Goal: Task Accomplishment & Management: Manage account settings

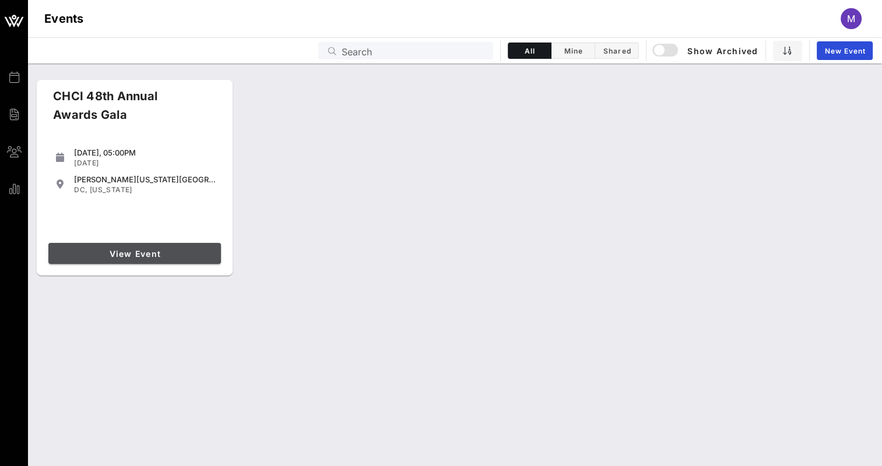
click at [180, 254] on span "View Event" at bounding box center [134, 254] width 163 height 10
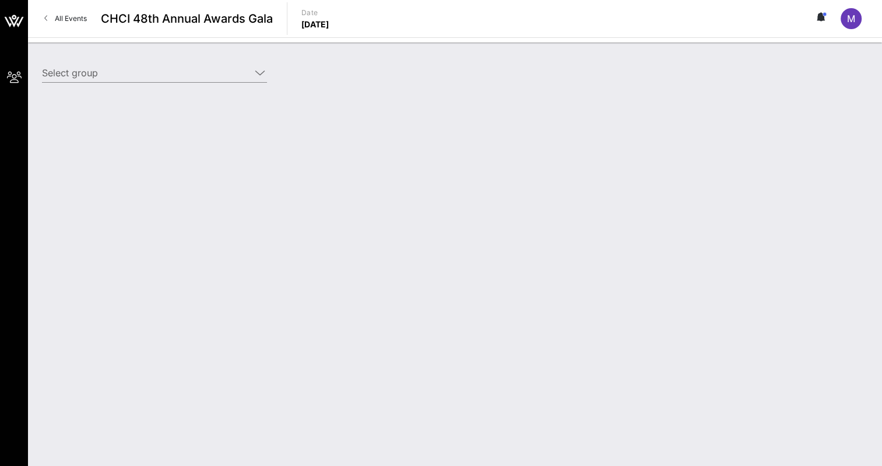
type input "[PERSON_NAME] Corporation ([PERSON_NAME] Corporation) [[PERSON_NAME], [PERSON_N…"
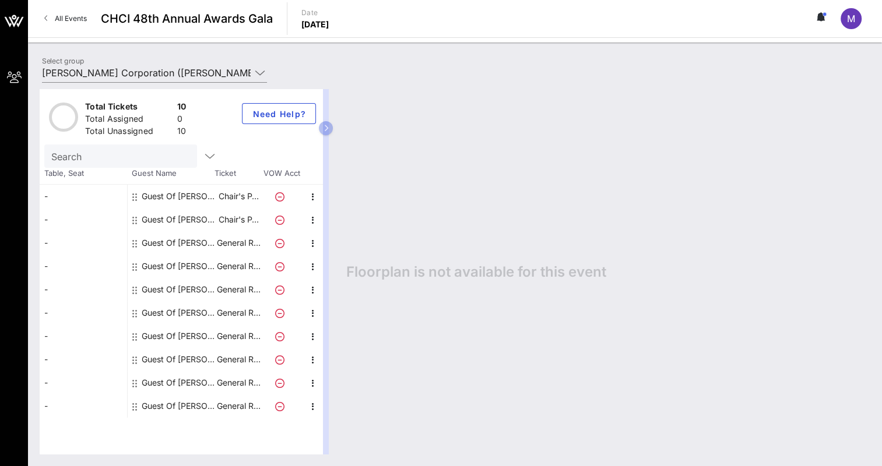
click at [156, 193] on div "Guest Of [PERSON_NAME] Corporation" at bounding box center [178, 196] width 73 height 23
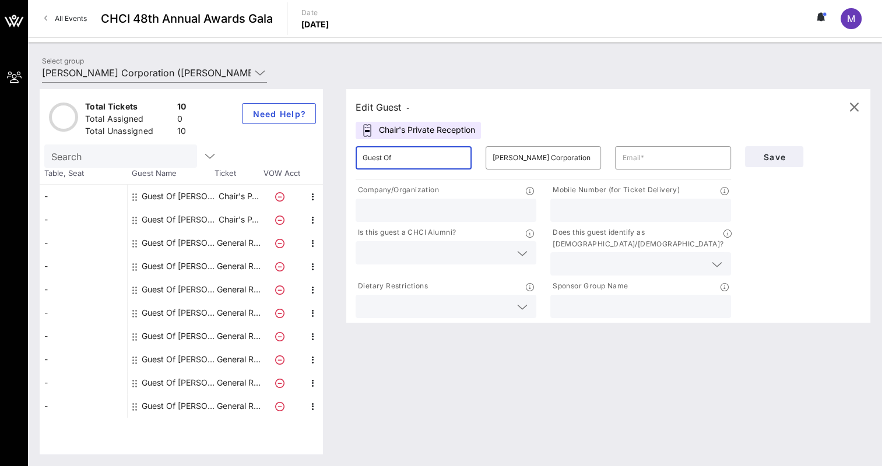
drag, startPoint x: 422, startPoint y: 159, endPoint x: 357, endPoint y: 152, distance: 65.7
click at [357, 152] on div "​ Guest Of" at bounding box center [414, 157] width 116 height 23
type input "Alisa La"
click at [685, 157] on input "text" at bounding box center [673, 158] width 102 height 19
type input "La"
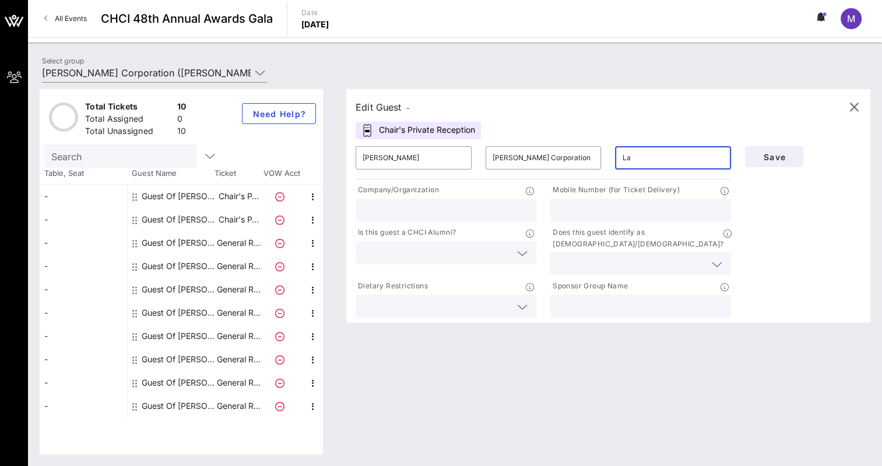
click at [682, 105] on div "Edit Guest -" at bounding box center [608, 107] width 505 height 17
click at [647, 159] on input "La" at bounding box center [673, 158] width 102 height 19
drag, startPoint x: 647, startPoint y: 159, endPoint x: 590, endPoint y: 164, distance: 56.8
click at [590, 164] on div "​ Alisa La ​ McDonald's Corporation ​ La" at bounding box center [543, 157] width 389 height 37
type input "alisa.la@us.mcd.com"
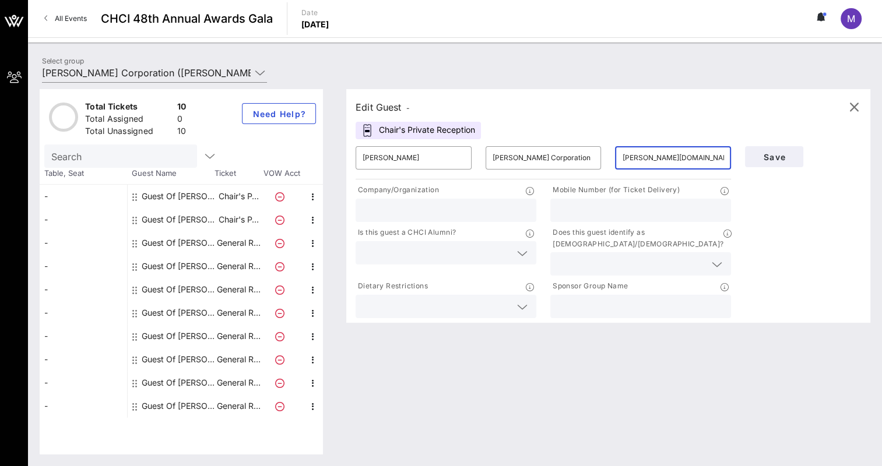
type input "mcdon"
click at [698, 106] on div "Edit Guest -" at bounding box center [608, 107] width 505 height 17
click at [397, 155] on input "Alisa La" at bounding box center [414, 158] width 102 height 19
drag, startPoint x: 401, startPoint y: 156, endPoint x: 305, endPoint y: 163, distance: 95.8
click at [305, 163] on div "Total Tickets 10 Total Assigned 0 Total Unassigned 10 Need Help? Search Table, …" at bounding box center [455, 271] width 831 height 365
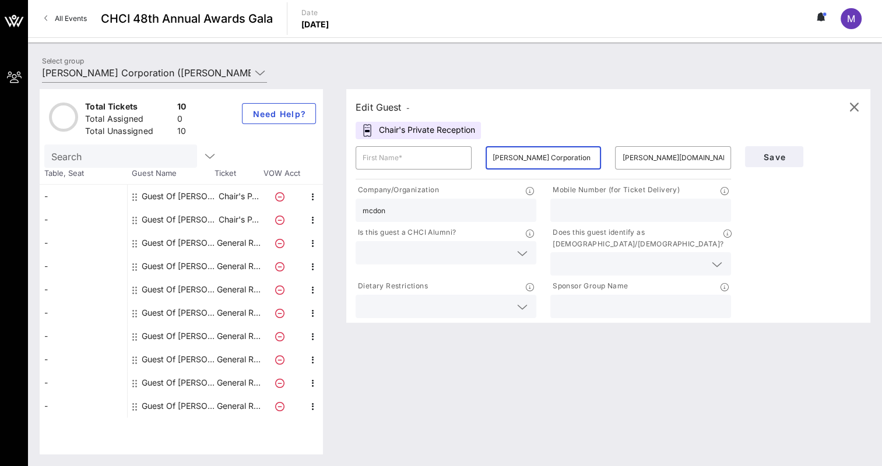
click at [565, 161] on input "[PERSON_NAME] Corporation" at bounding box center [544, 158] width 102 height 19
drag, startPoint x: 574, startPoint y: 161, endPoint x: 448, endPoint y: 160, distance: 125.3
click at [449, 160] on div "​ ​ McDonald's Corporation ​ alisa.la@us.mcd.com" at bounding box center [543, 157] width 389 height 37
click at [555, 156] on input "[PERSON_NAME] Corporation" at bounding box center [544, 158] width 102 height 19
drag, startPoint x: 575, startPoint y: 156, endPoint x: 485, endPoint y: 160, distance: 89.9
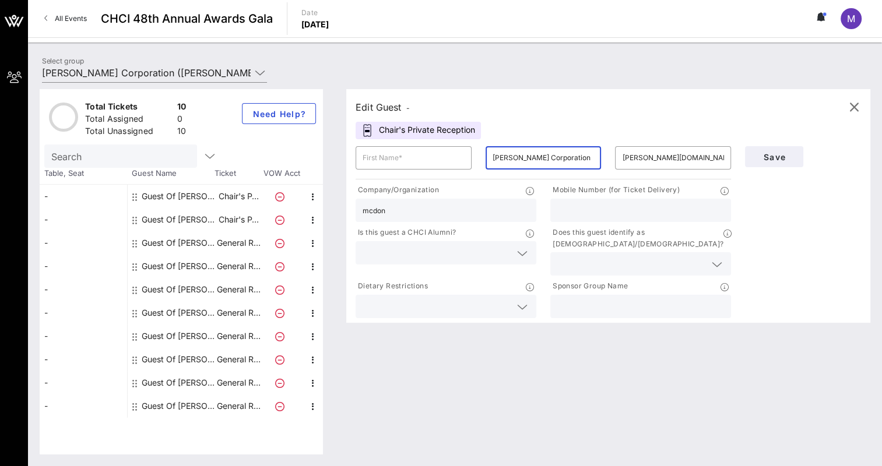
click at [486, 160] on div "​ McDonald's Corporation" at bounding box center [544, 157] width 116 height 23
click at [447, 155] on input "text" at bounding box center [414, 158] width 102 height 19
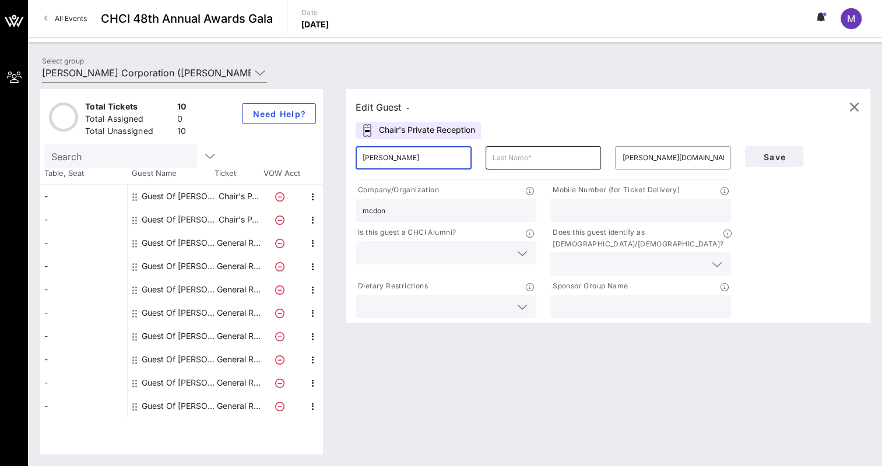
type input "[PERSON_NAME]"
click at [512, 154] on input "text" at bounding box center [544, 158] width 102 height 19
type input "La"
click at [612, 121] on div "Edit Guest - Chair's Private Reception ​ Alisa ​ La ​ alisa.la@us.mcd.com Compa…" at bounding box center [608, 206] width 524 height 234
click at [396, 250] on input "text" at bounding box center [437, 252] width 148 height 15
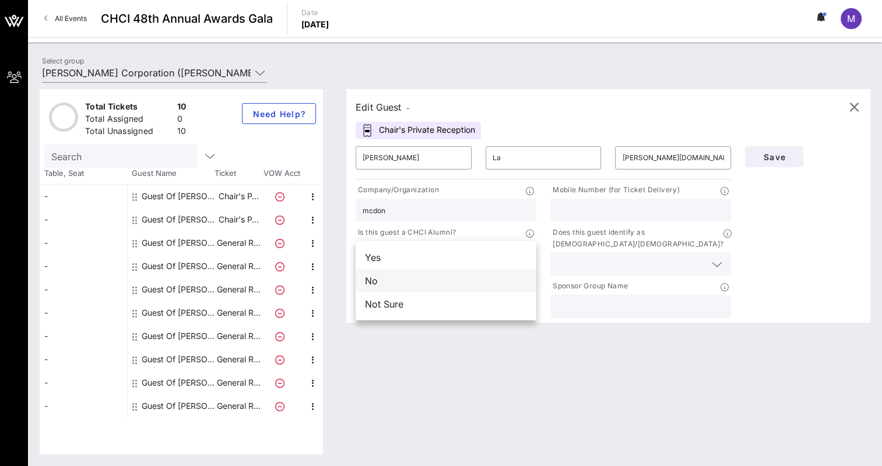
click at [389, 284] on div "No" at bounding box center [446, 280] width 181 height 23
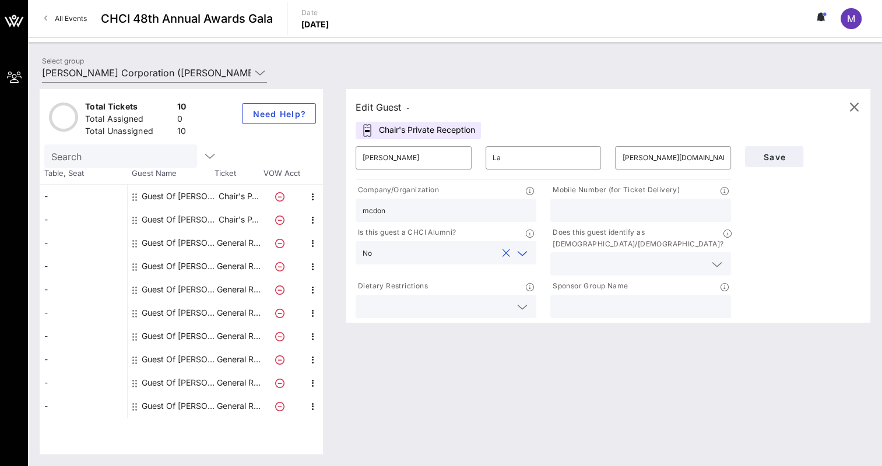
drag, startPoint x: 406, startPoint y: 207, endPoint x: 349, endPoint y: 205, distance: 56.6
click at [349, 205] on div "Company/Organization mcdon" at bounding box center [446, 203] width 195 height 43
type input "[PERSON_NAME] Corporation"
click at [645, 81] on div "Total Tickets 10 Total Assigned 0 Total Unassigned 10 Need Help? Search Table, …" at bounding box center [455, 272] width 854 height 389
click at [646, 215] on input "text" at bounding box center [640, 210] width 167 height 15
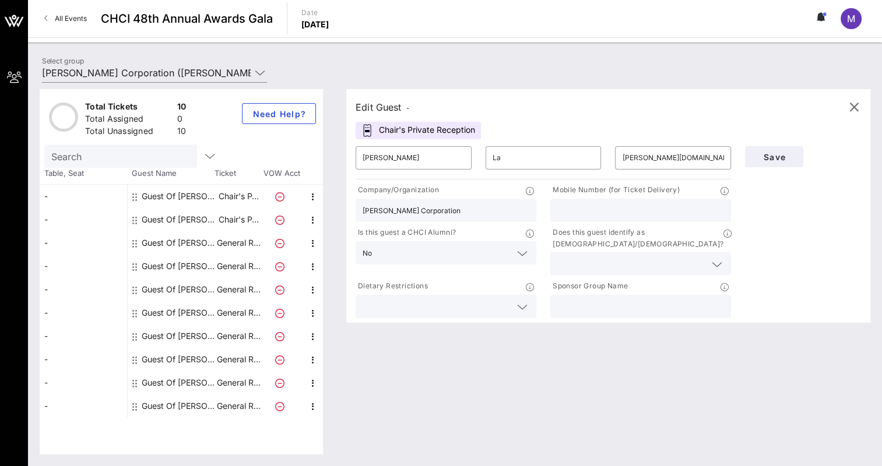
type input "2409380292"
click at [258, 71] on icon at bounding box center [260, 73] width 10 height 14
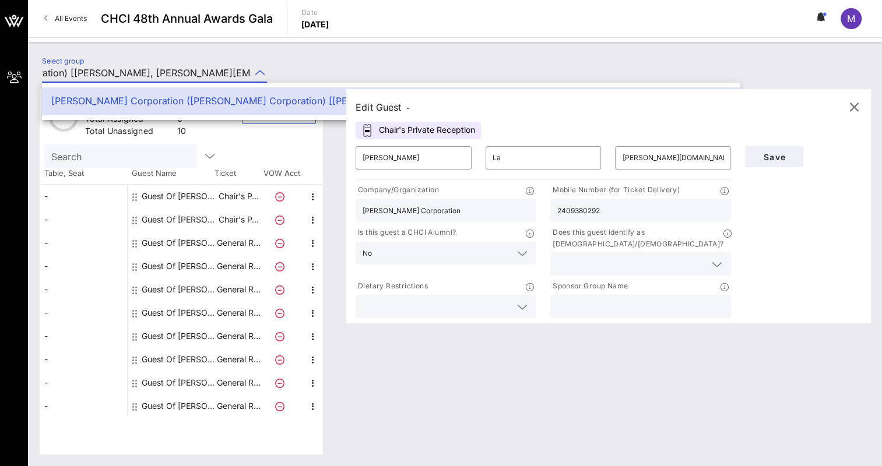
click at [258, 71] on icon at bounding box center [260, 73] width 10 height 14
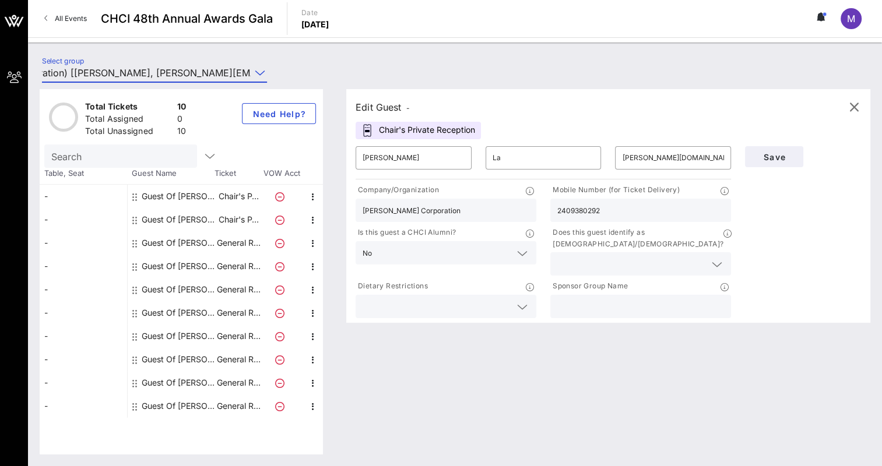
click at [315, 68] on div "Select group McDonald's Corporation (McDonald's Corporation) [Mauricio Villacre…" at bounding box center [455, 74] width 840 height 41
click at [567, 124] on div "Edit Guest - Chair's Private Reception ​ Alisa ​ La ​ alisa.la@us.mcd.com Compa…" at bounding box center [608, 206] width 524 height 234
click at [606, 256] on input "text" at bounding box center [631, 263] width 148 height 15
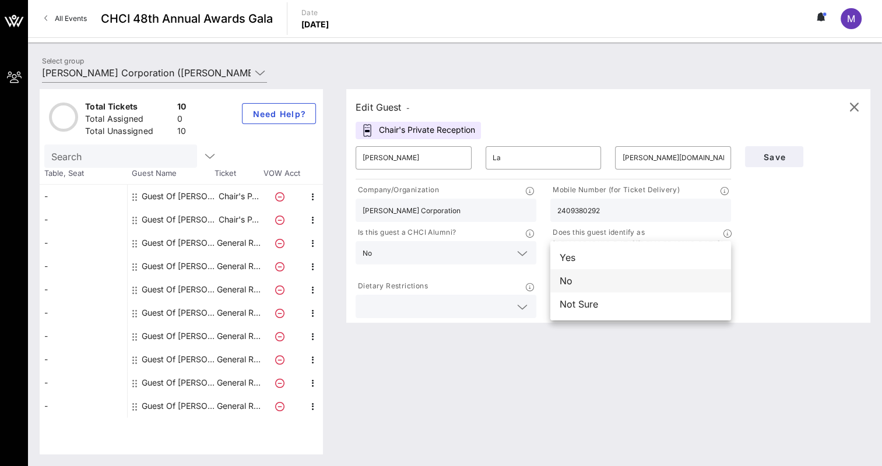
click at [588, 286] on div "No" at bounding box center [640, 280] width 181 height 23
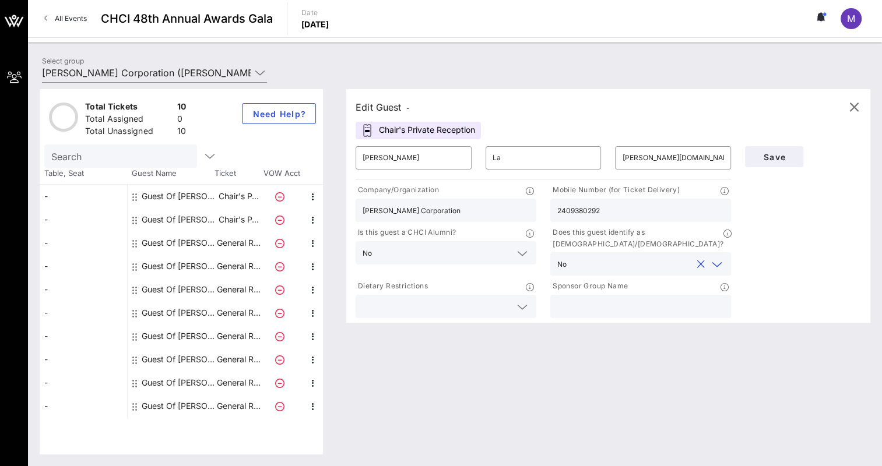
click at [453, 307] on div at bounding box center [446, 306] width 167 height 23
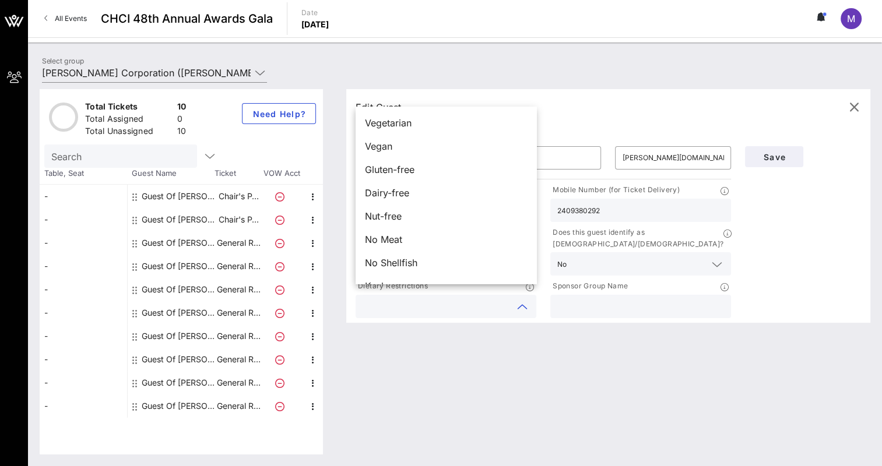
click at [427, 84] on div "Total Tickets 10 Total Assigned 0 Total Unassigned 10 Need Help? Search Table, …" at bounding box center [455, 272] width 854 height 389
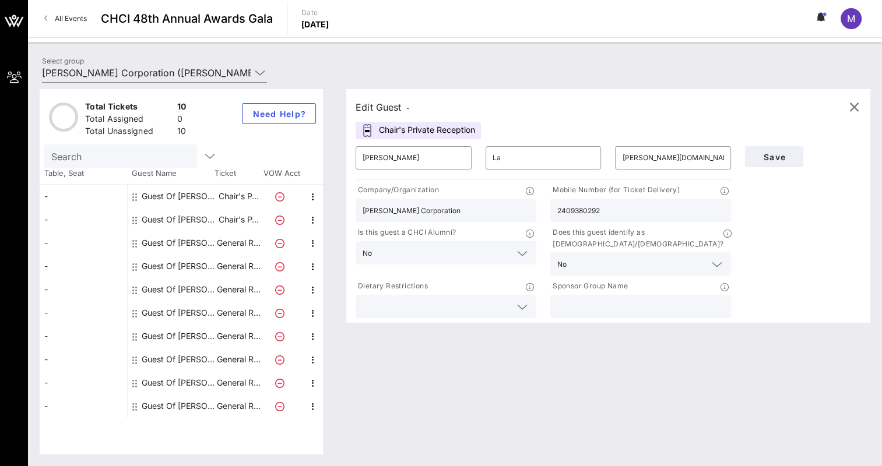
click at [607, 299] on input "text" at bounding box center [640, 306] width 167 height 15
type input "[PERSON_NAME]"
click at [767, 240] on div "Save" at bounding box center [803, 229] width 130 height 181
click at [669, 111] on div "Edit Guest -" at bounding box center [608, 107] width 505 height 17
click at [546, 129] on div "Edit Guest - Chair's Private Reception ​ Alisa ​ La ​ alisa.la@us.mcd.com Compa…" at bounding box center [608, 206] width 524 height 234
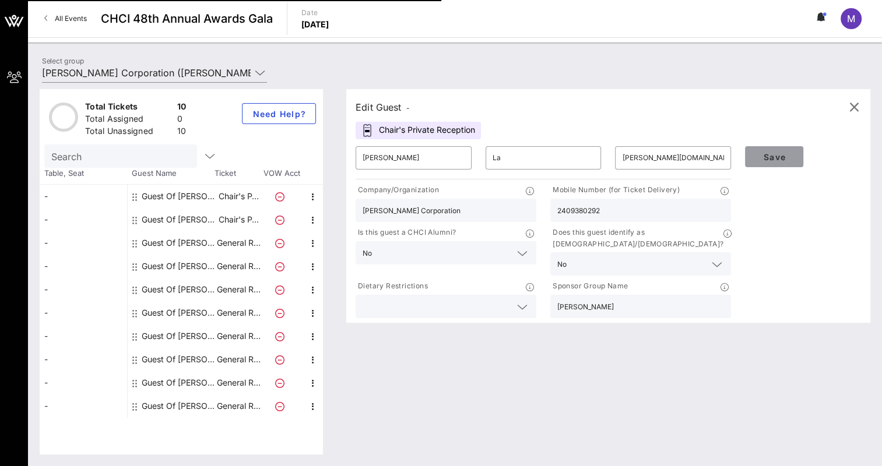
click at [788, 159] on span "Save" at bounding box center [774, 157] width 40 height 10
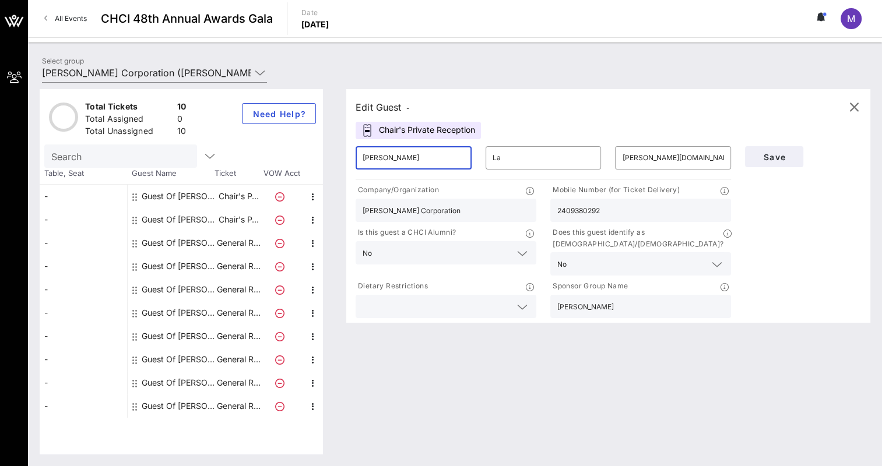
drag, startPoint x: 400, startPoint y: 156, endPoint x: 308, endPoint y: 161, distance: 92.2
click at [308, 161] on div "Total Tickets 10 Total Assigned 0 Total Unassigned 10 Need Help? Search Table, …" at bounding box center [455, 271] width 831 height 365
type input "[PERSON_NAME]"
click at [472, 218] on div "[PERSON_NAME] Corporation" at bounding box center [446, 210] width 167 height 23
type input "[PERSON_NAME]"
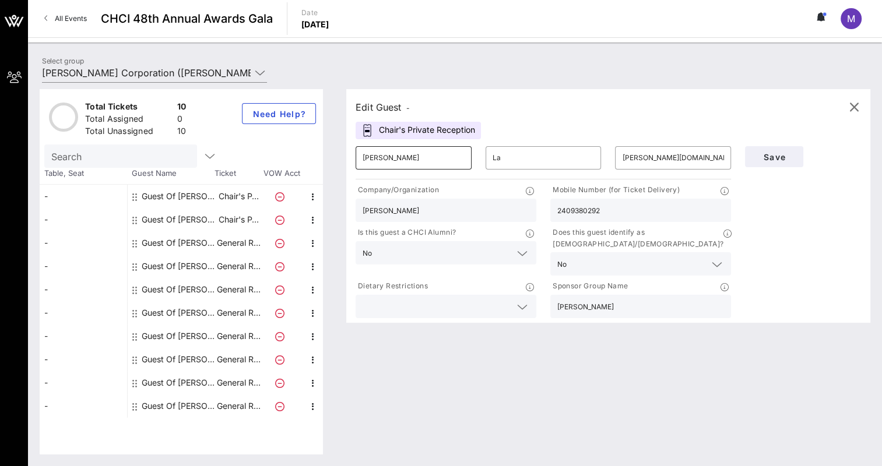
click at [431, 163] on input "[PERSON_NAME]" at bounding box center [414, 158] width 102 height 19
click at [520, 161] on input "La" at bounding box center [544, 158] width 102 height 19
drag, startPoint x: 520, startPoint y: 161, endPoint x: 501, endPoint y: 159, distance: 19.3
click at [493, 163] on input "La" at bounding box center [544, 158] width 102 height 19
type input "[PERSON_NAME]"
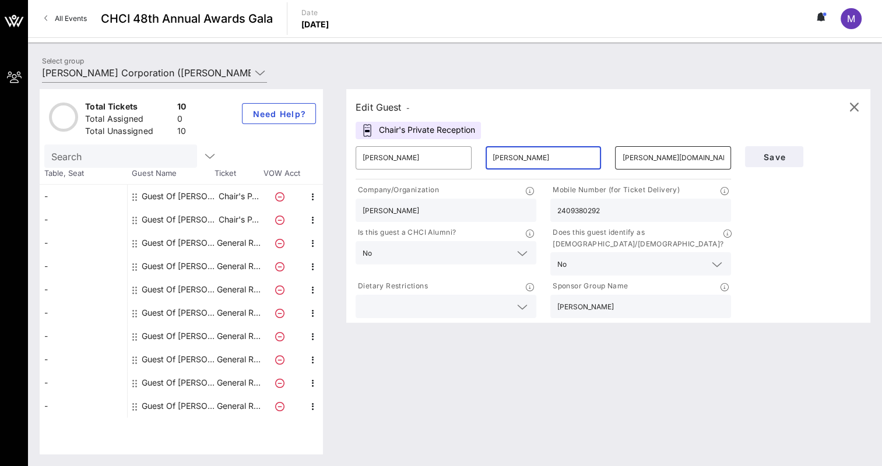
click at [632, 155] on input "alisa.la@us.mcd.com" at bounding box center [673, 158] width 102 height 19
type input "[PERSON_NAME][EMAIL_ADDRESS][PERSON_NAME][DOMAIN_NAME]"
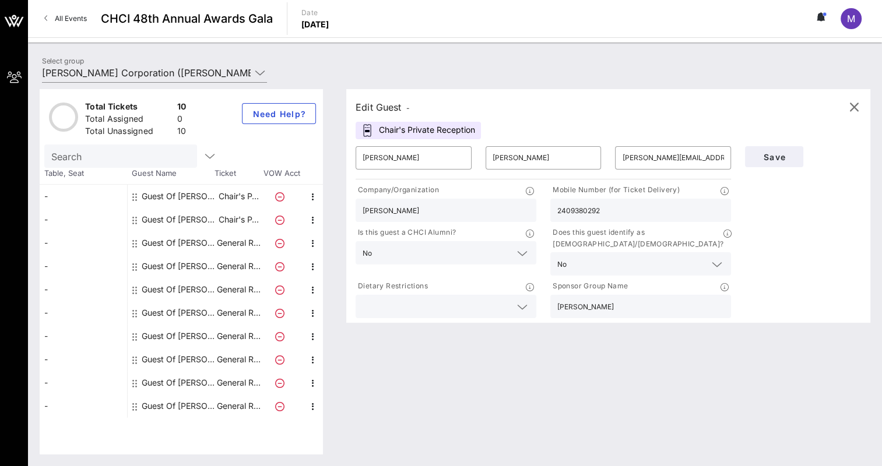
drag, startPoint x: 621, startPoint y: 217, endPoint x: 549, endPoint y: 207, distance: 72.3
click at [549, 207] on div "Mobile Number (for Ticket Delivery) 2409380292" at bounding box center [640, 203] width 195 height 43
type input "4"
type input "[PERSON_NAME] Corporation ([PERSON_NAME] Corporation) [[PERSON_NAME], [PERSON_N…"
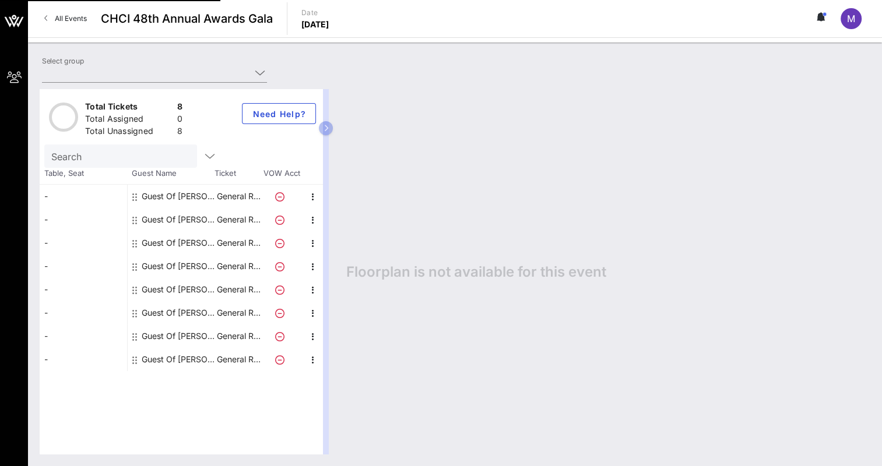
type input "[PERSON_NAME] Corporation ([PERSON_NAME] Corporation) [[PERSON_NAME], [PERSON_N…"
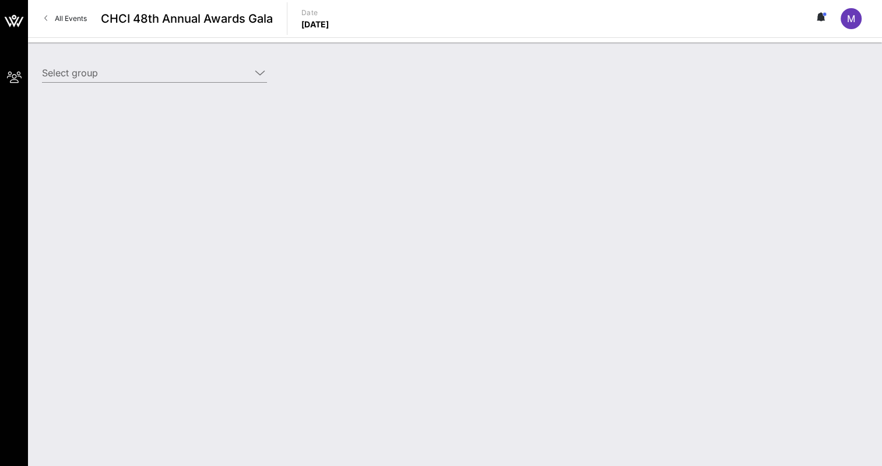
type input "[PERSON_NAME] Corporation ([PERSON_NAME] Corporation) [[PERSON_NAME], [PERSON_N…"
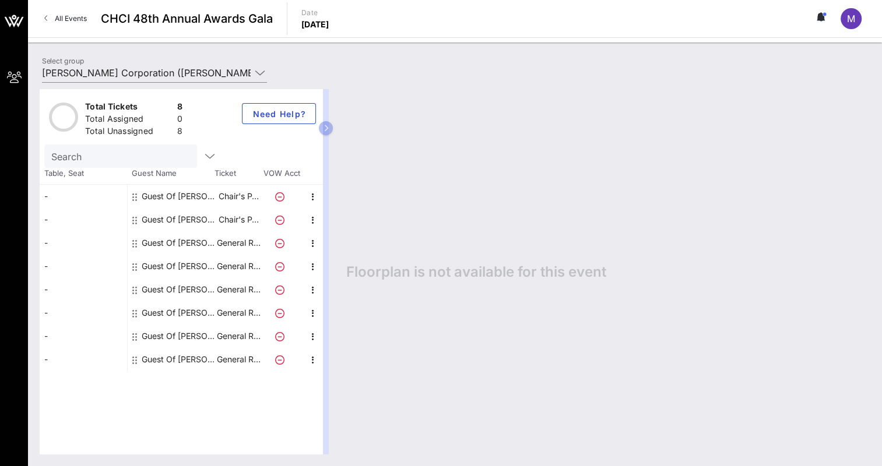
click at [212, 194] on div "Guest Of [PERSON_NAME] Corporation" at bounding box center [178, 196] width 73 height 23
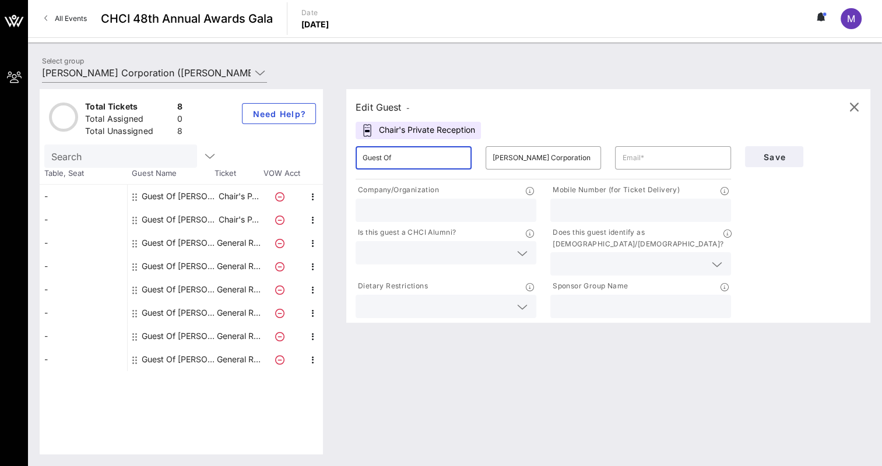
drag, startPoint x: 409, startPoint y: 156, endPoint x: 324, endPoint y: 149, distance: 85.3
click at [324, 149] on div "Total Tickets 8 Total Assigned 0 Total Unassigned 8 Need Help? Search Table, Se…" at bounding box center [455, 271] width 831 height 365
type input "[PERSON_NAME]"
click at [580, 161] on input "[PERSON_NAME] Corporation" at bounding box center [544, 158] width 102 height 19
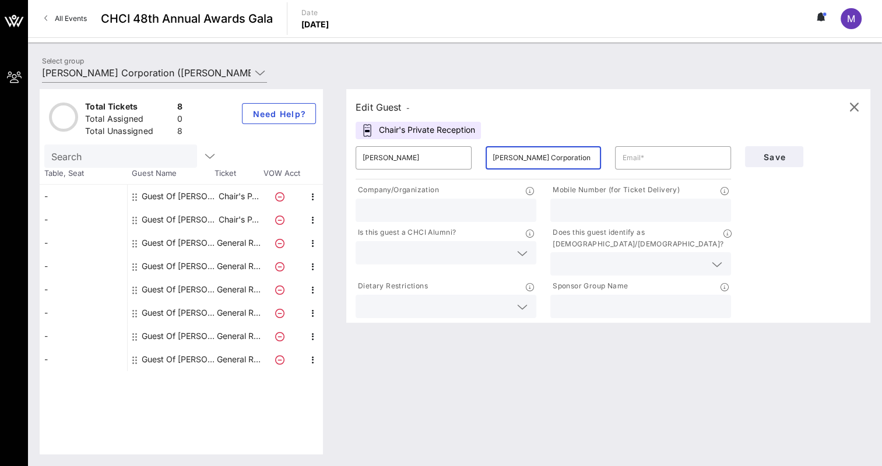
click at [580, 161] on input "[PERSON_NAME] Corporation" at bounding box center [544, 158] width 102 height 19
type input "[PERSON_NAME]"
click at [650, 162] on input "text" at bounding box center [673, 158] width 102 height 19
type input "[PERSON_NAME][EMAIL_ADDRESS][PERSON_NAME][DOMAIN_NAME]"
type input "[PERSON_NAME]"
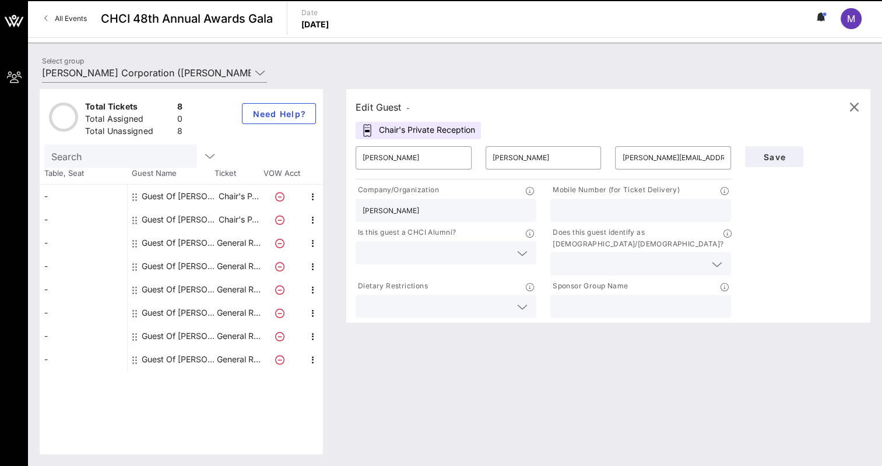
click at [629, 217] on input "text" at bounding box center [640, 210] width 167 height 15
click at [624, 203] on input "text" at bounding box center [640, 210] width 167 height 15
paste input "[PHONE_NUMBER]"
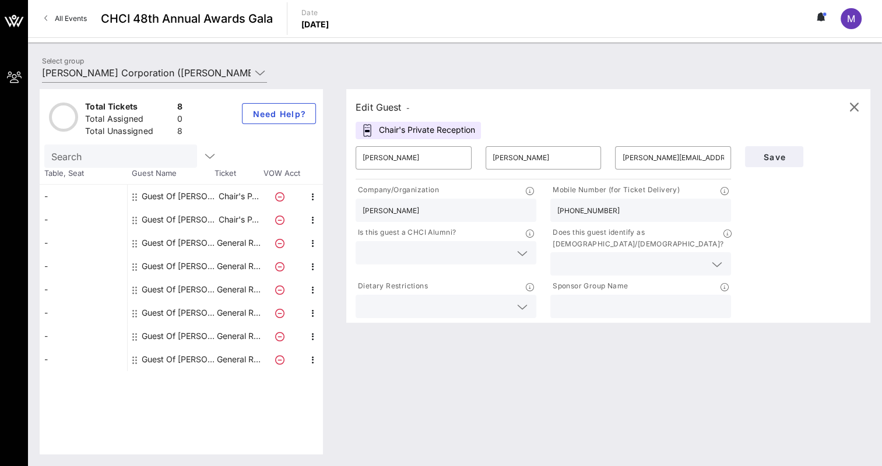
type input "[PHONE_NUMBER]"
click at [604, 256] on input "text" at bounding box center [631, 263] width 148 height 15
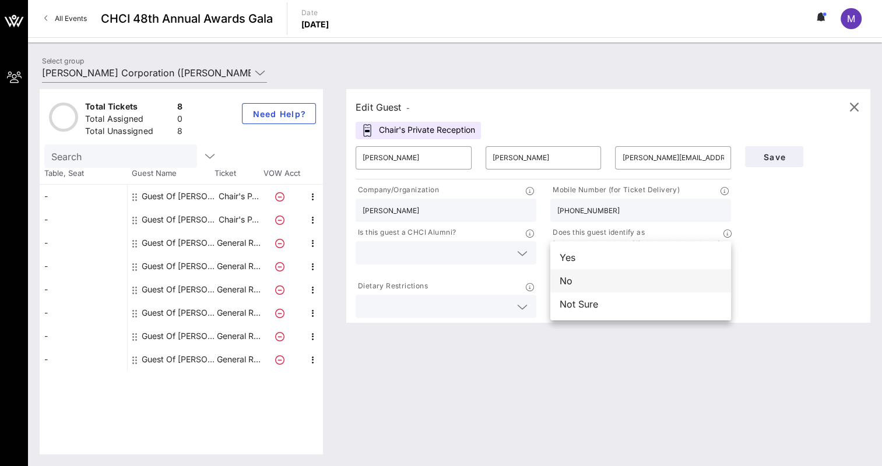
click at [581, 286] on div "No" at bounding box center [640, 280] width 181 height 23
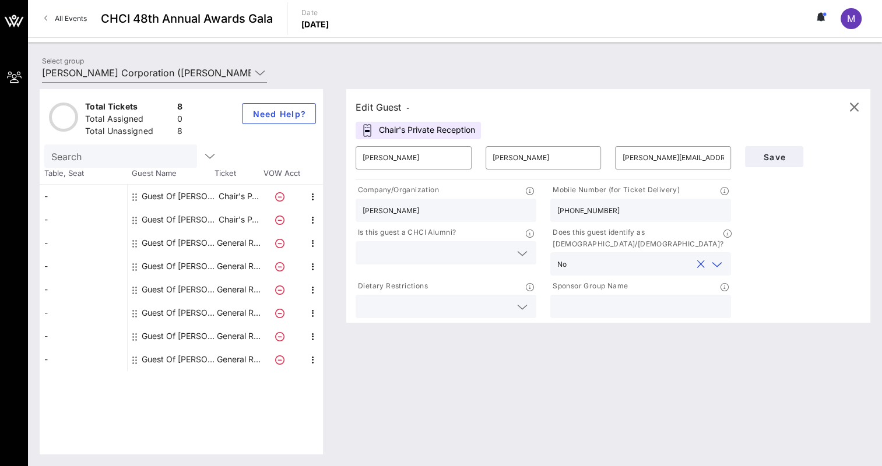
click at [466, 263] on div at bounding box center [446, 252] width 167 height 23
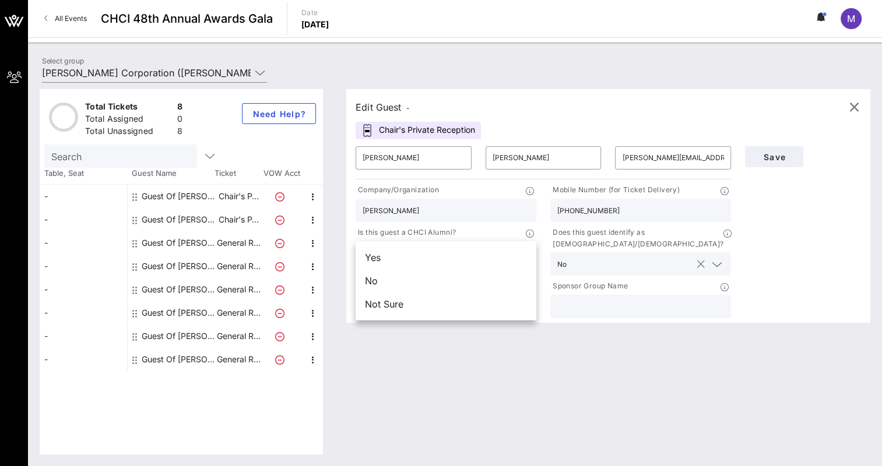
click at [594, 256] on input "text" at bounding box center [631, 263] width 120 height 15
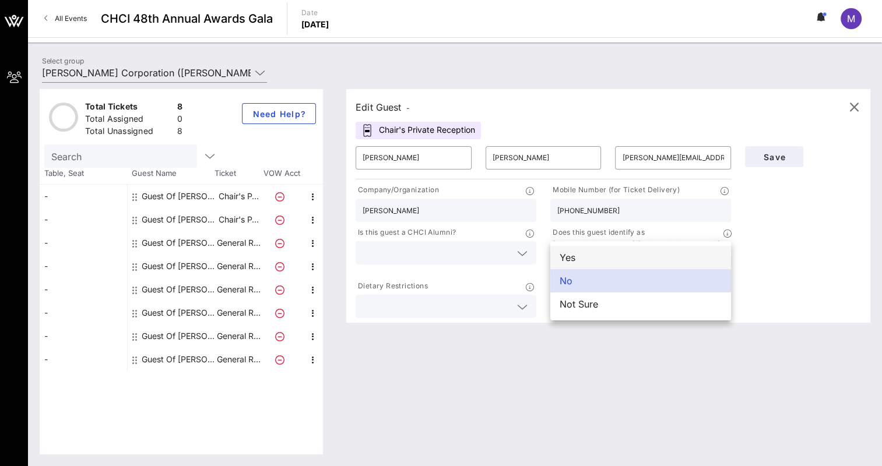
click at [586, 259] on div "Yes" at bounding box center [640, 257] width 181 height 23
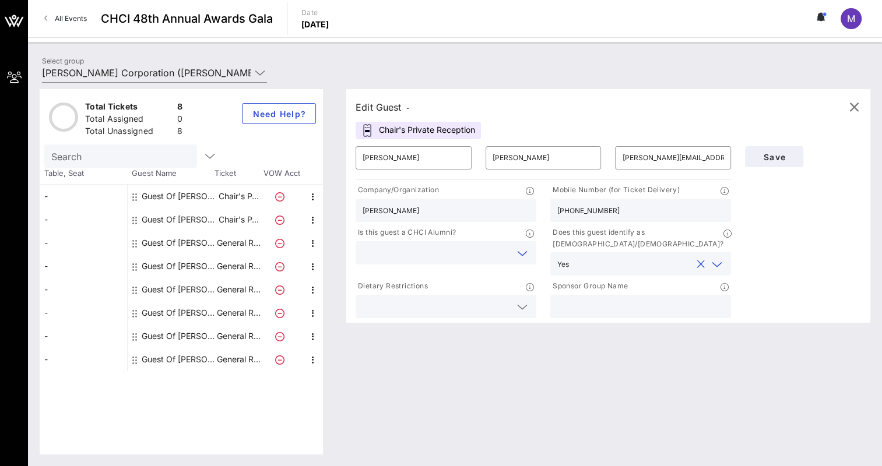
click at [451, 260] on input "text" at bounding box center [437, 252] width 148 height 15
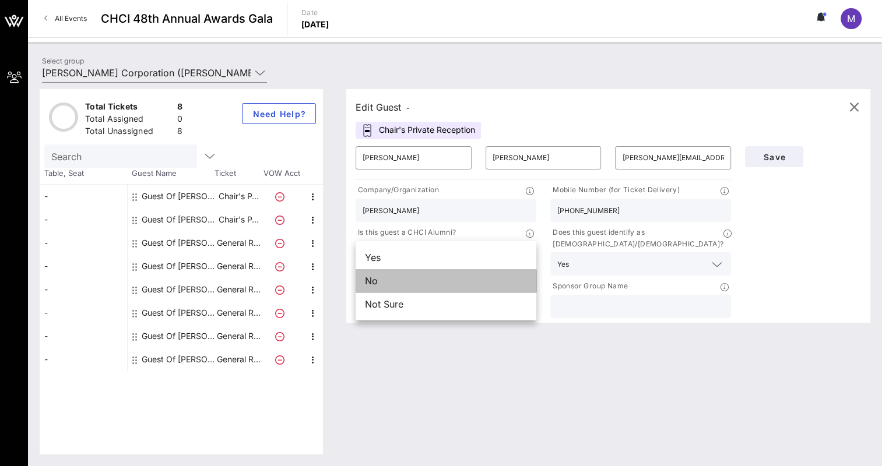
click at [423, 277] on div "No" at bounding box center [446, 280] width 181 height 23
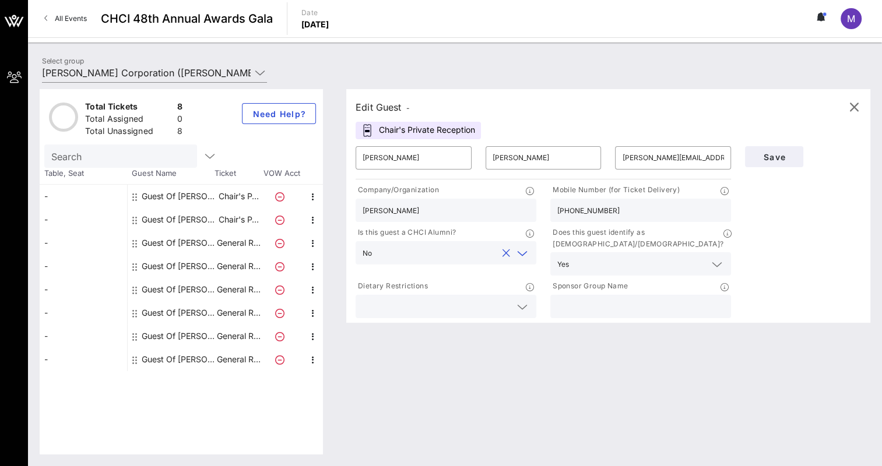
click at [421, 299] on input "text" at bounding box center [437, 306] width 148 height 15
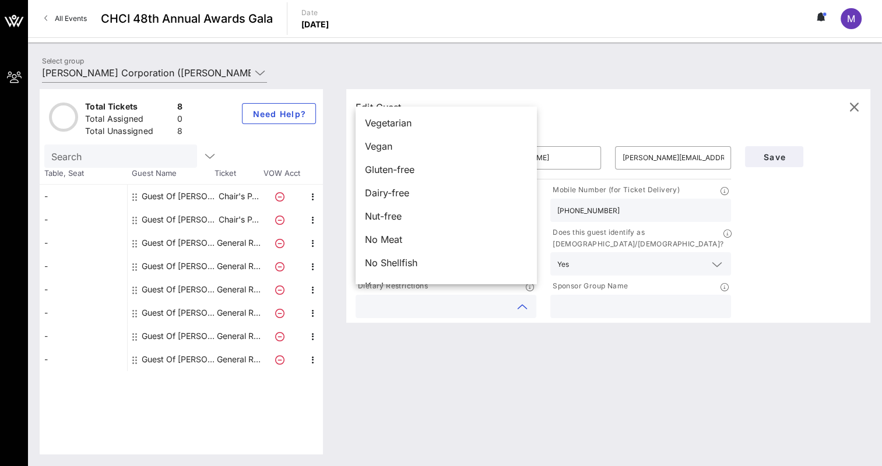
click at [436, 338] on div "Edit Guest - Chair's Private Reception ​ [PERSON_NAME] ​ [PERSON_NAME] ​ [PERSO…" at bounding box center [603, 271] width 536 height 365
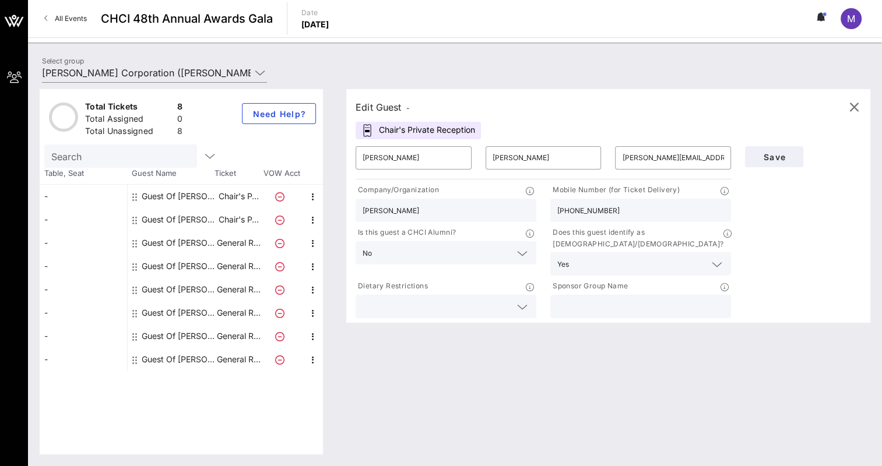
click at [627, 302] on input "text" at bounding box center [640, 306] width 167 height 15
type input "[PERSON_NAME]"
click at [761, 203] on div "Save" at bounding box center [803, 229] width 130 height 181
click at [434, 212] on input "[PERSON_NAME]" at bounding box center [446, 210] width 167 height 15
click at [811, 224] on div "Save" at bounding box center [803, 229] width 130 height 181
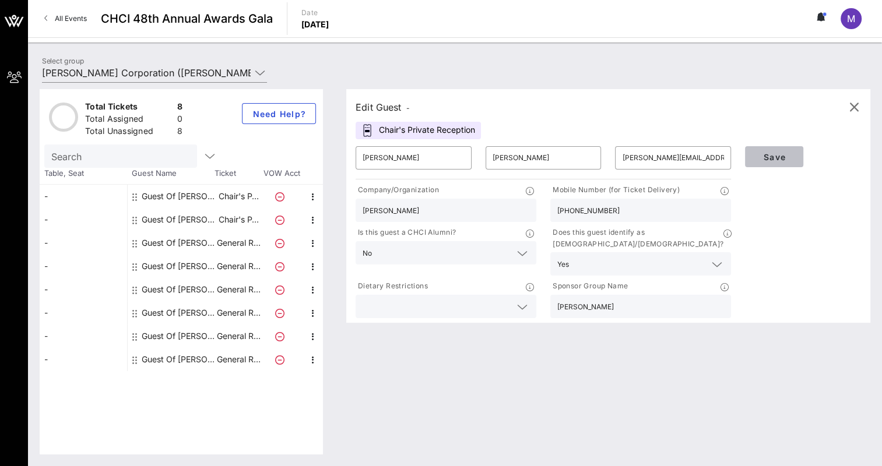
click at [783, 164] on button "Save" at bounding box center [774, 156] width 58 height 21
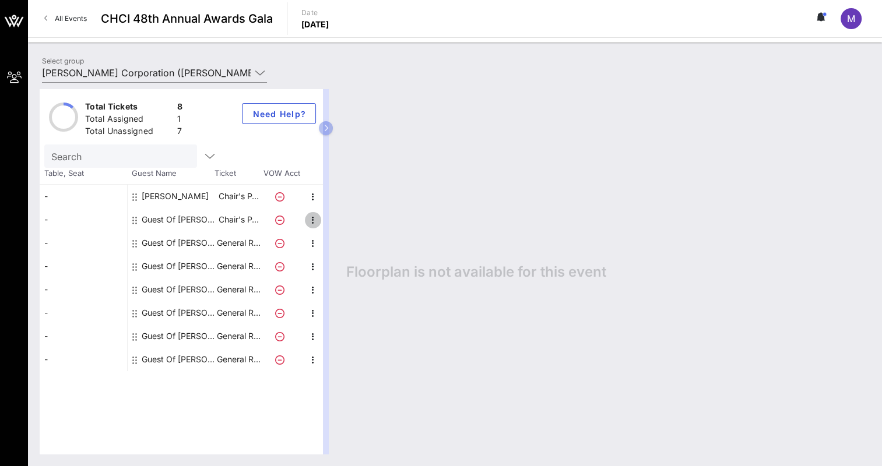
click at [314, 221] on icon "button" at bounding box center [313, 220] width 14 height 14
click at [334, 226] on div "Edit" at bounding box center [341, 223] width 23 height 9
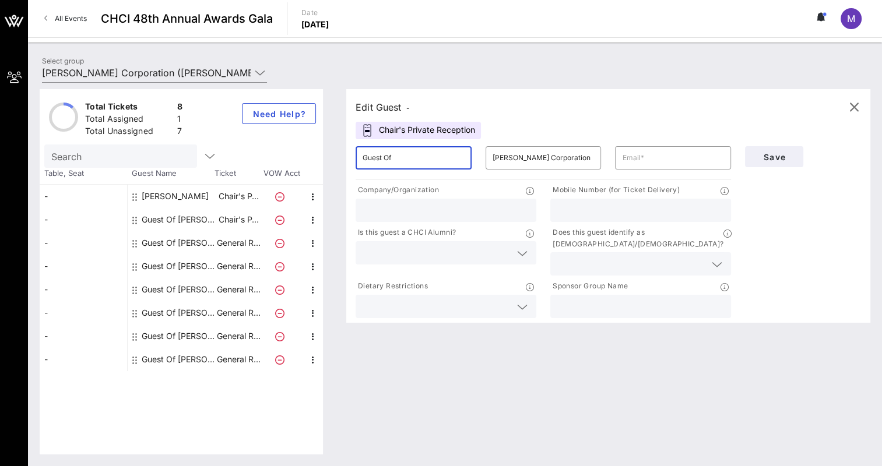
drag, startPoint x: 459, startPoint y: 159, endPoint x: 350, endPoint y: 163, distance: 109.1
click at [350, 163] on div "​ Guest Of" at bounding box center [414, 157] width 130 height 37
type input "[PERSON_NAME]"
click at [533, 155] on input "[PERSON_NAME] Corporation" at bounding box center [544, 158] width 102 height 19
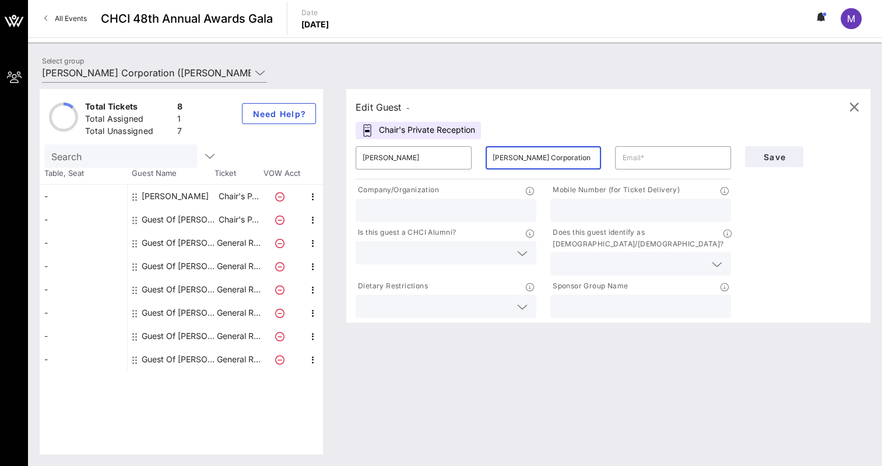
click at [533, 155] on input "[PERSON_NAME] Corporation" at bounding box center [544, 158] width 102 height 19
type input "La"
click at [641, 160] on input "text" at bounding box center [673, 158] width 102 height 19
type input "ali"
click at [311, 243] on icon "button" at bounding box center [313, 244] width 14 height 14
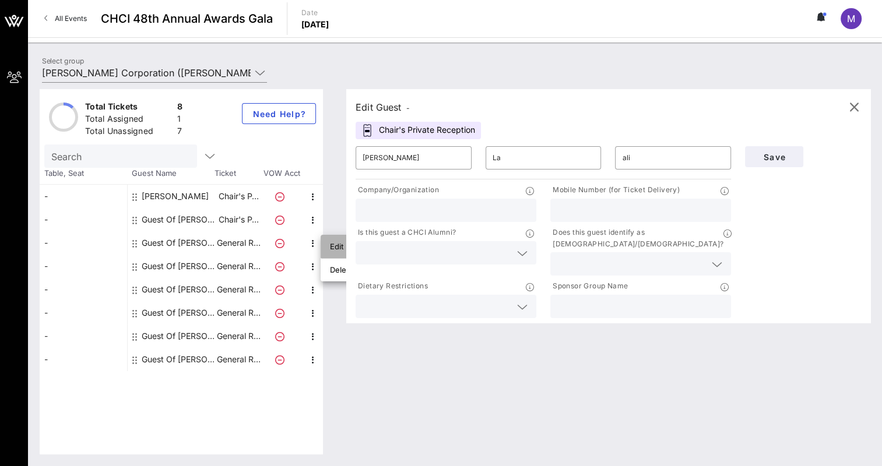
click at [336, 247] on div "Edit" at bounding box center [341, 246] width 23 height 9
type input "Guest Of"
type input "[PERSON_NAME] Corporation"
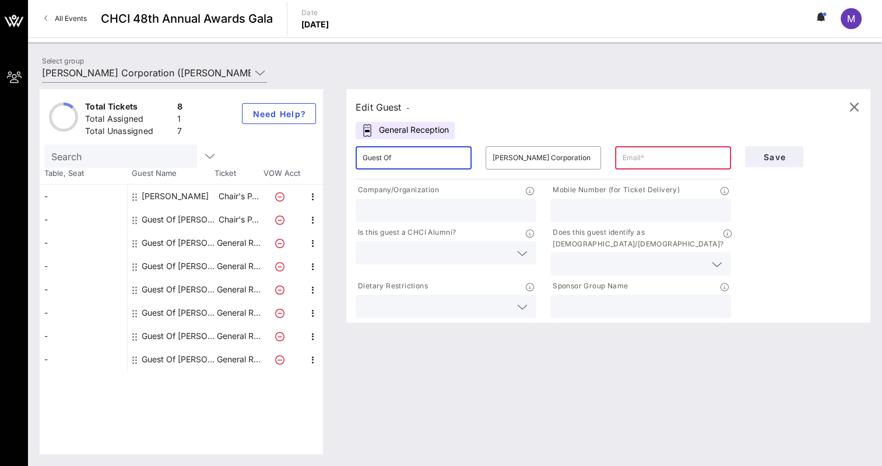
drag, startPoint x: 403, startPoint y: 155, endPoint x: 329, endPoint y: 165, distance: 75.3
click at [329, 165] on div "Total Tickets 8 Total Assigned 1 Total Unassigned 7 Need Help? Search Table, Se…" at bounding box center [455, 271] width 831 height 365
type input "[PERSON_NAME]"
click at [525, 154] on input "[PERSON_NAME] Corporation" at bounding box center [544, 158] width 102 height 19
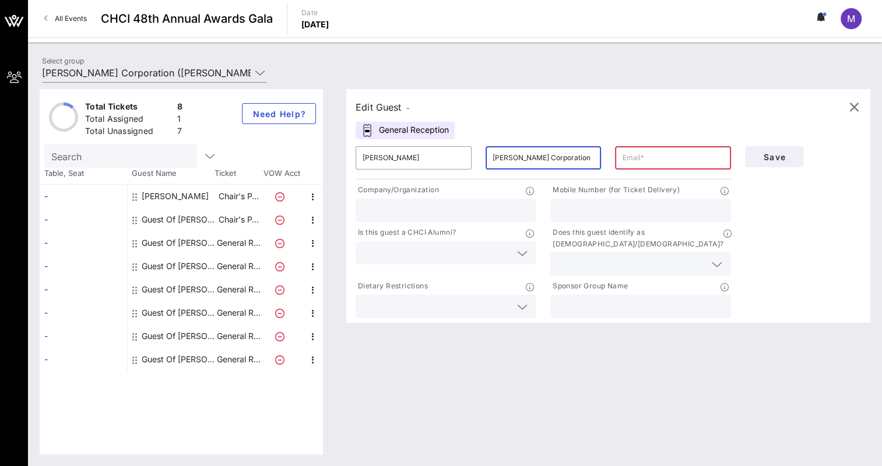
click at [525, 154] on input "[PERSON_NAME] Corporation" at bounding box center [544, 158] width 102 height 19
type input "Love"
click at [640, 158] on input "text" at bounding box center [673, 158] width 102 height 19
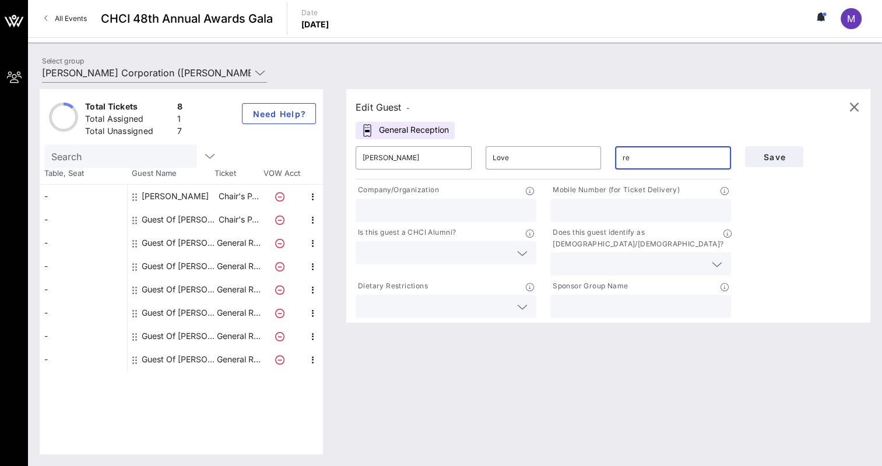
type input "r"
click at [456, 207] on input "text" at bounding box center [446, 210] width 167 height 15
click at [636, 152] on input "text" at bounding box center [673, 158] width 102 height 19
paste input "[EMAIL_ADDRESS][DOMAIN_NAME]"
type input "[EMAIL_ADDRESS][DOMAIN_NAME]"
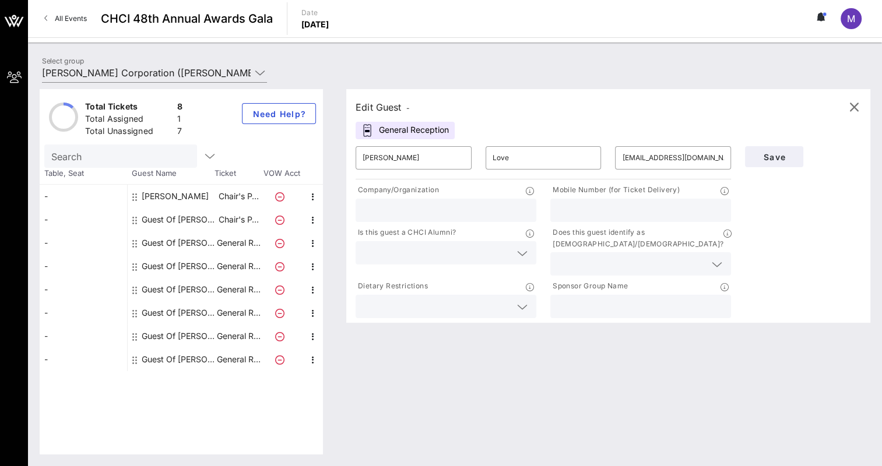
click at [453, 212] on input "text" at bounding box center [446, 210] width 167 height 15
type input "Apollo Global Management"
click at [578, 205] on input "text" at bounding box center [640, 210] width 167 height 15
click at [468, 247] on input "text" at bounding box center [437, 252] width 148 height 15
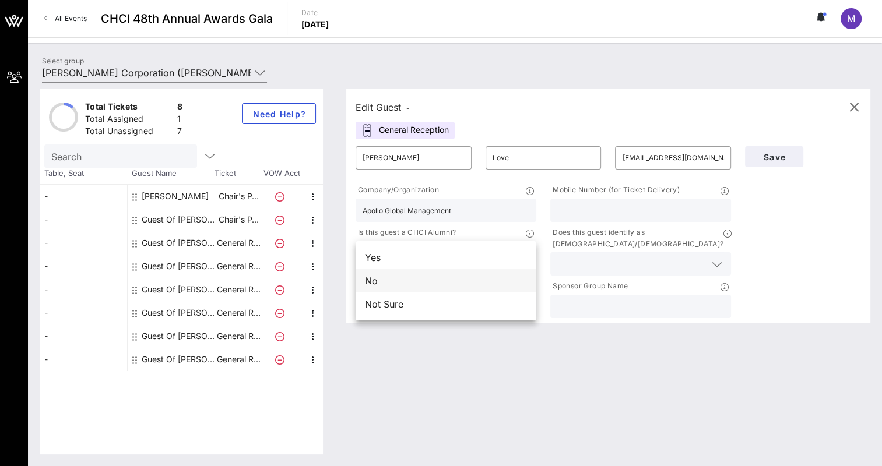
click at [403, 285] on div "No" at bounding box center [446, 280] width 181 height 23
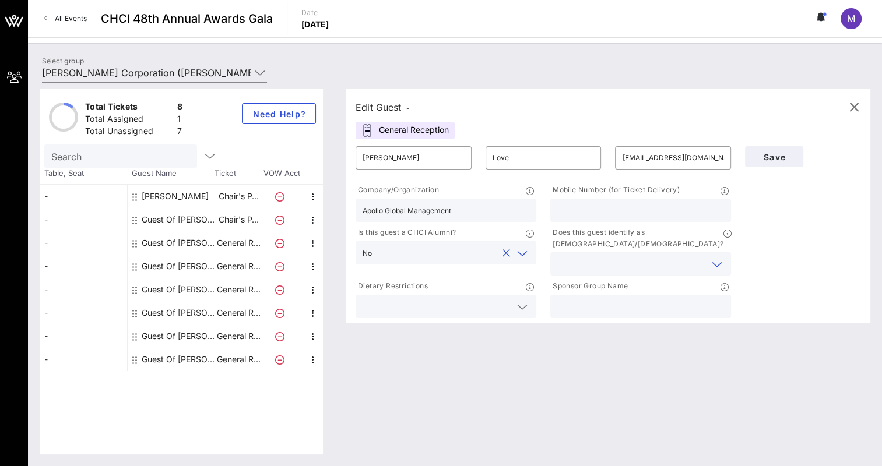
click at [607, 256] on input "text" at bounding box center [631, 263] width 148 height 15
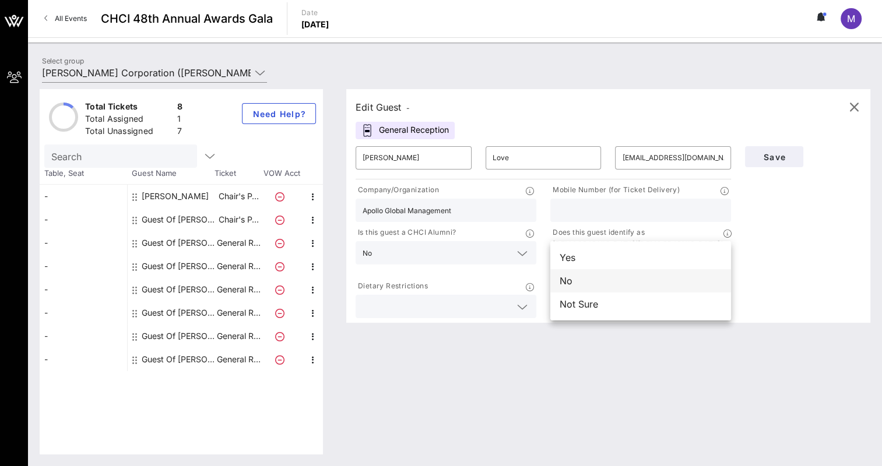
click at [588, 280] on div "No" at bounding box center [640, 280] width 181 height 23
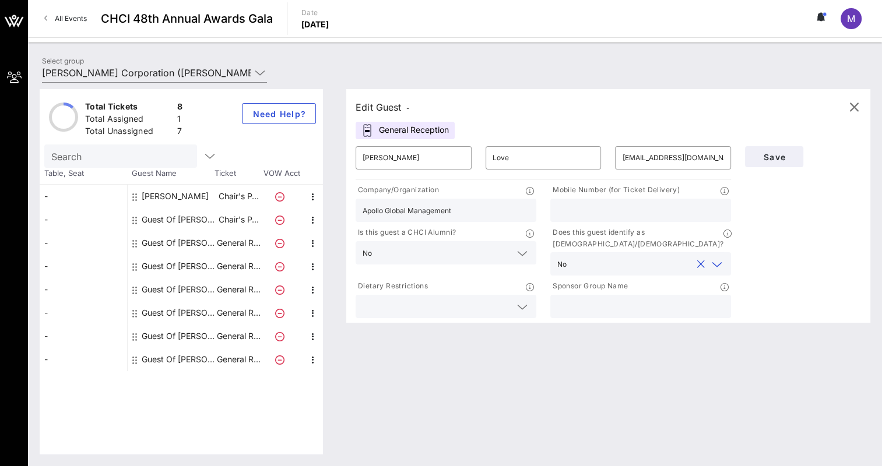
click at [459, 299] on input "text" at bounding box center [437, 306] width 148 height 15
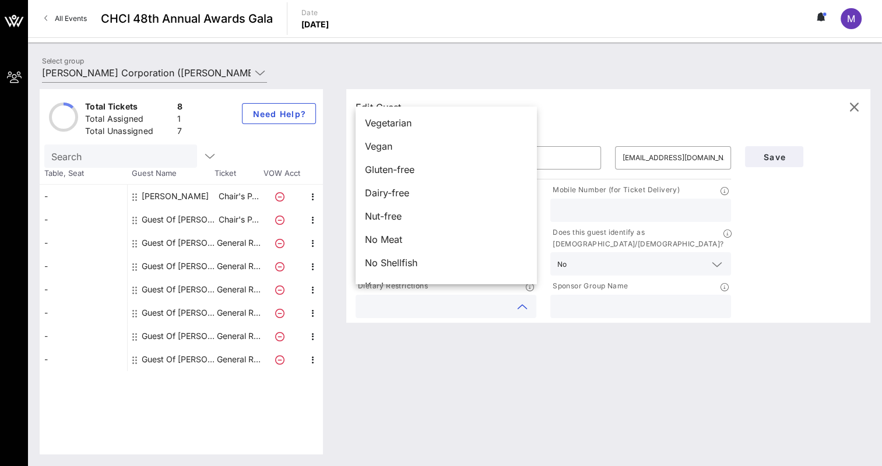
click at [536, 315] on div "Edit Guest - General Reception ​ [PERSON_NAME] ​ Love ​ [EMAIL_ADDRESS][DOMAIN_…" at bounding box center [603, 271] width 536 height 365
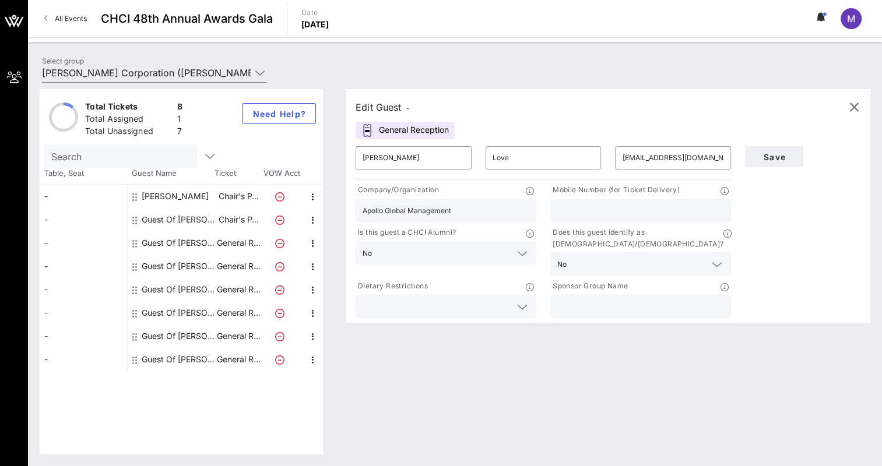
click at [588, 299] on input "text" at bounding box center [640, 306] width 167 height 15
type input "[PERSON_NAME]"
click at [758, 228] on div "Save" at bounding box center [803, 229] width 130 height 181
click at [778, 161] on button "Save" at bounding box center [774, 156] width 58 height 21
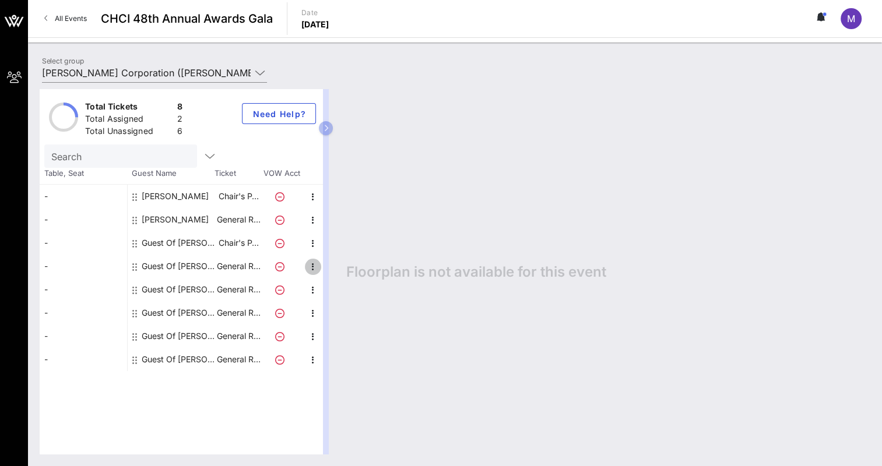
click at [312, 266] on icon "button" at bounding box center [313, 267] width 14 height 14
click at [340, 269] on div "Edit" at bounding box center [341, 269] width 23 height 9
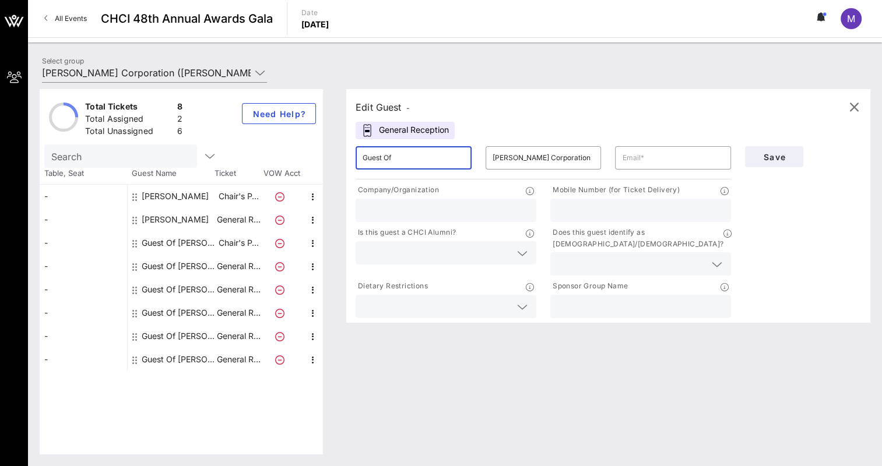
click at [426, 157] on input "Guest Of" at bounding box center [414, 158] width 102 height 19
click at [424, 157] on input "Guest Of" at bounding box center [414, 158] width 102 height 19
click at [425, 157] on input "Guest Of" at bounding box center [414, 158] width 102 height 19
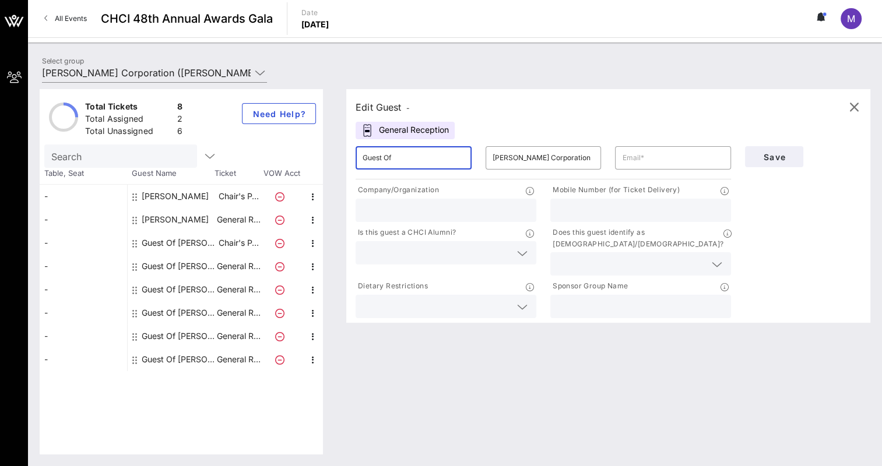
click at [426, 157] on input "Guest Of" at bounding box center [414, 158] width 102 height 19
type input "[PERSON_NAME]"
click at [589, 207] on input "text" at bounding box center [640, 210] width 167 height 15
paste input "2039846744"
type input "2039846744"
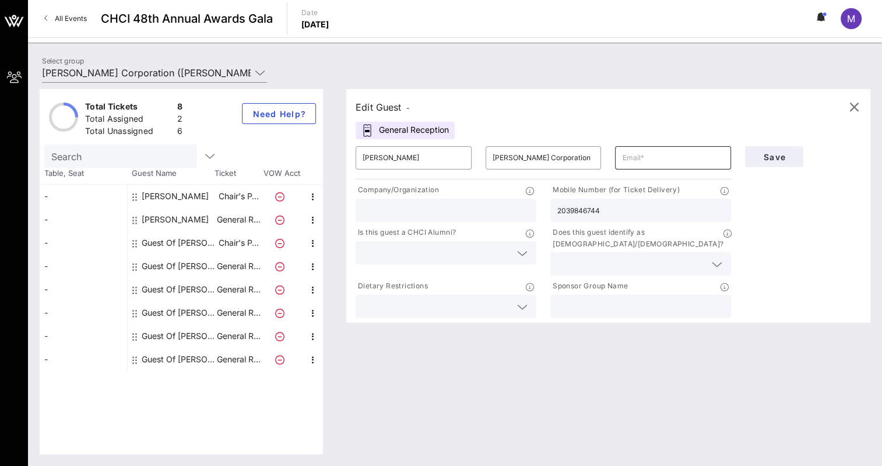
click at [631, 152] on input "text" at bounding box center [673, 158] width 102 height 19
paste input "[EMAIL_ADDRESS][DOMAIN_NAME]"
type input "[EMAIL_ADDRESS][DOMAIN_NAME]"
click at [465, 207] on input "text" at bounding box center [446, 210] width 167 height 15
type input "[PERSON_NAME]"
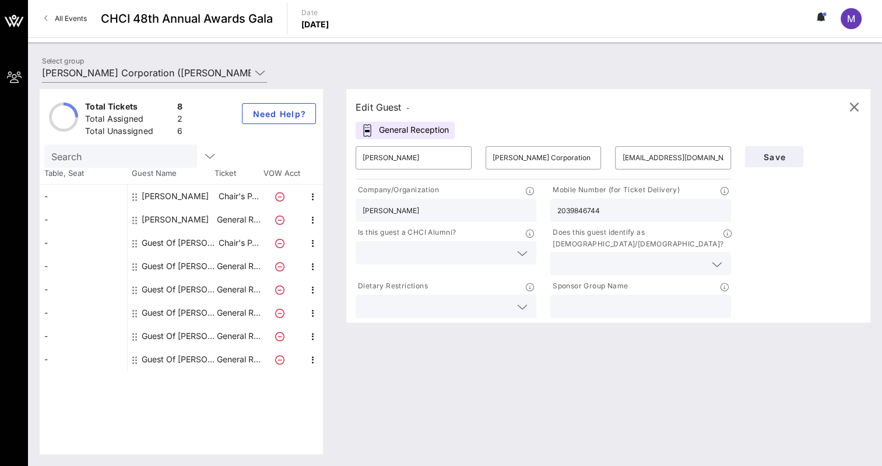
click at [460, 185] on div "Company/Organization" at bounding box center [446, 191] width 181 height 15
click at [428, 247] on input "text" at bounding box center [437, 252] width 148 height 15
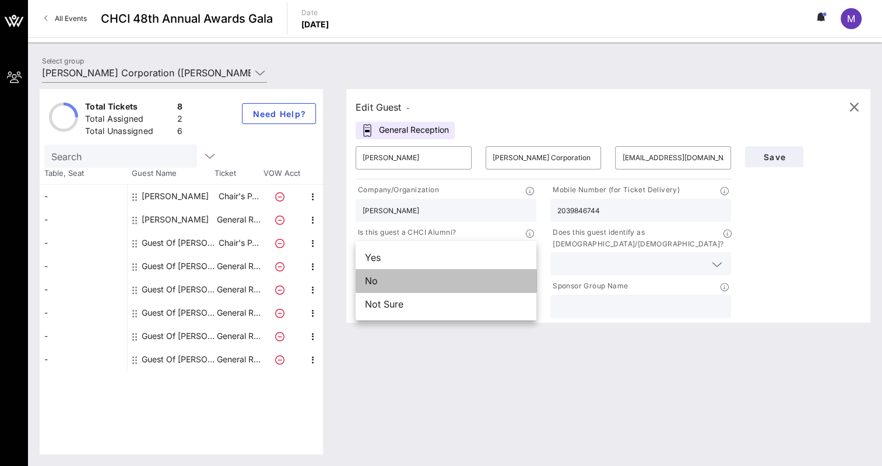
click at [406, 273] on div "No" at bounding box center [446, 280] width 181 height 23
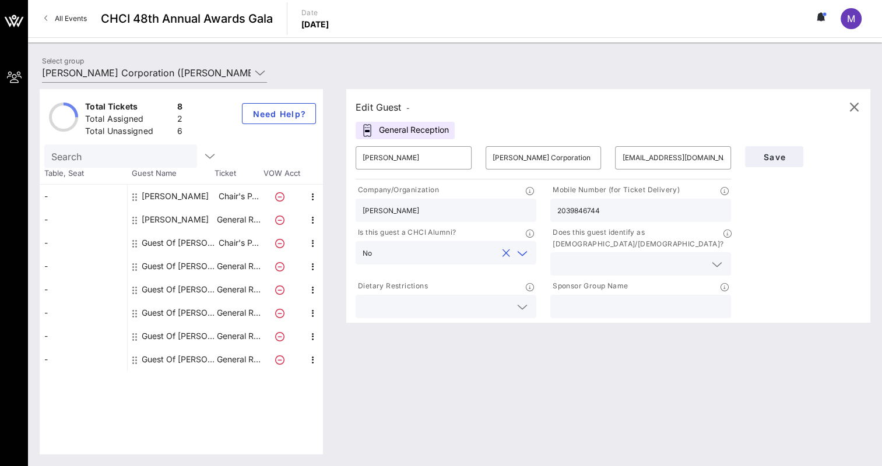
click at [422, 299] on input "text" at bounding box center [437, 306] width 148 height 15
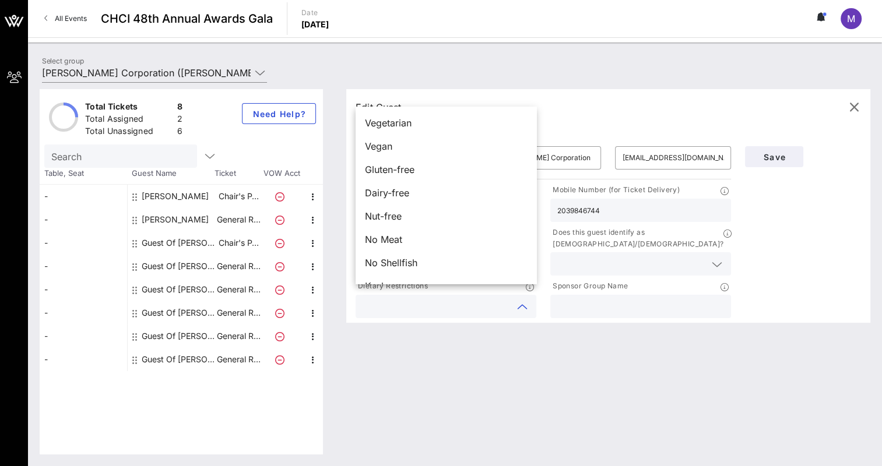
click at [490, 358] on div "Edit Guest - General Reception ​ [PERSON_NAME] ​ [PERSON_NAME] Corporation ​ [E…" at bounding box center [603, 271] width 536 height 365
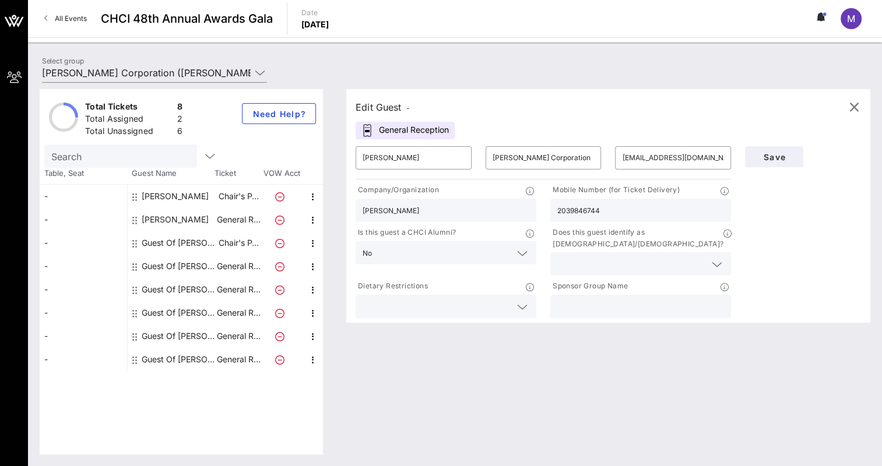
click at [586, 300] on input "text" at bounding box center [640, 306] width 167 height 15
type input "[PERSON_NAME] Corporation"
click at [846, 207] on div "Save" at bounding box center [803, 229] width 130 height 181
click at [704, 256] on input "text" at bounding box center [631, 263] width 148 height 15
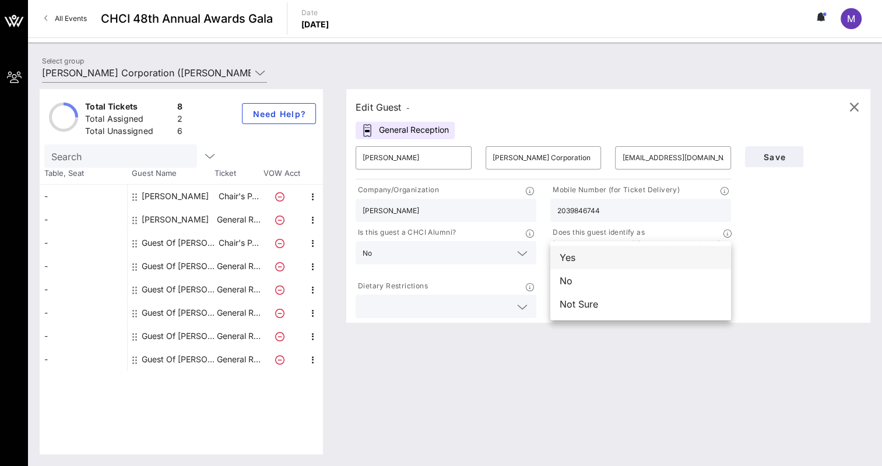
click at [614, 261] on div "Yes" at bounding box center [640, 257] width 181 height 23
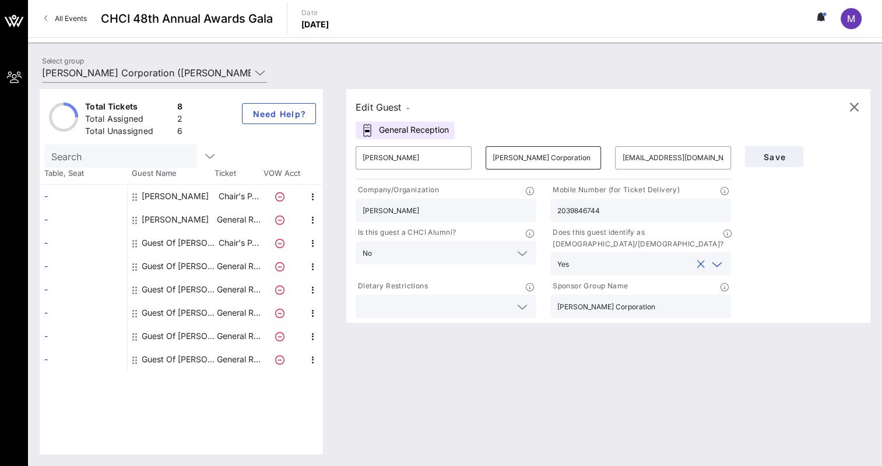
click at [562, 166] on input "[PERSON_NAME] Corporation" at bounding box center [544, 158] width 102 height 19
click at [558, 156] on input "[PERSON_NAME] Corporation" at bounding box center [544, 158] width 102 height 19
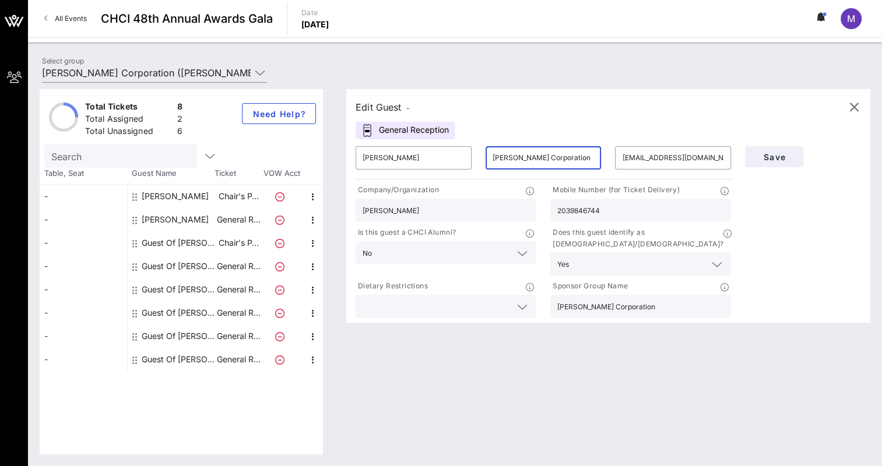
click at [558, 156] on input "[PERSON_NAME] Corporation" at bounding box center [544, 158] width 102 height 19
type input "Negre"
click at [681, 92] on div "Edit Guest - General Reception ​ [PERSON_NAME] ​ Negre ​ [EMAIL_ADDRESS][DOMAIN…" at bounding box center [608, 206] width 524 height 234
click at [779, 155] on span "Save" at bounding box center [774, 157] width 40 height 10
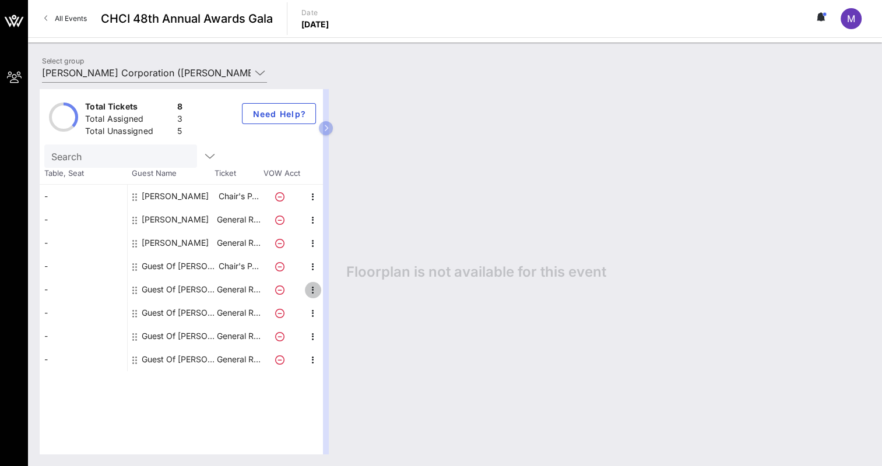
click at [310, 289] on icon "button" at bounding box center [313, 290] width 14 height 14
click at [332, 291] on div "Edit" at bounding box center [341, 293] width 23 height 9
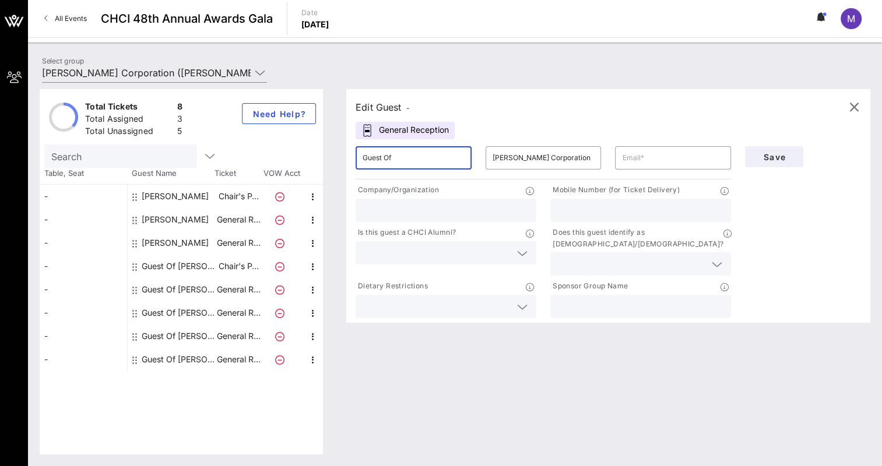
click at [430, 162] on input "Guest Of" at bounding box center [414, 158] width 102 height 19
type input "[PERSON_NAME]"
click at [525, 160] on input "[PERSON_NAME] Corporation" at bounding box center [544, 158] width 102 height 19
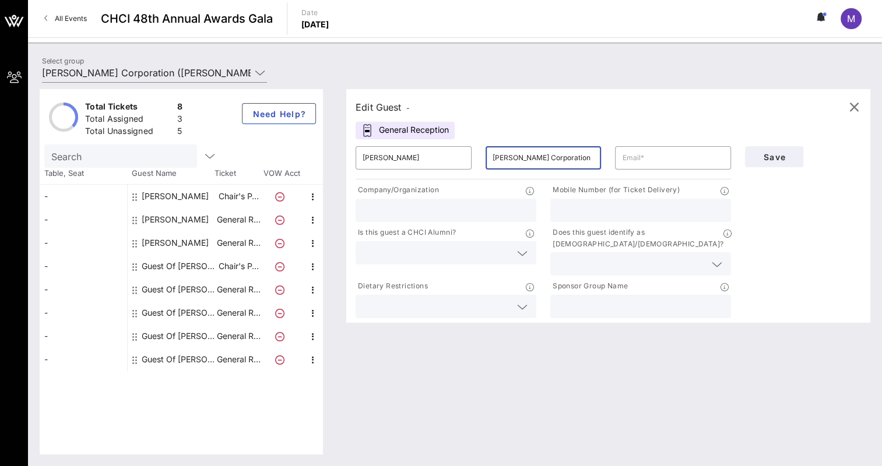
click at [525, 160] on input "[PERSON_NAME] Corporation" at bounding box center [544, 158] width 102 height 19
type input "[PERSON_NAME]"
click at [675, 159] on input "text" at bounding box center [673, 158] width 102 height 19
paste input "[PERSON_NAME][EMAIL_ADDRESS][DOMAIN_NAME]"
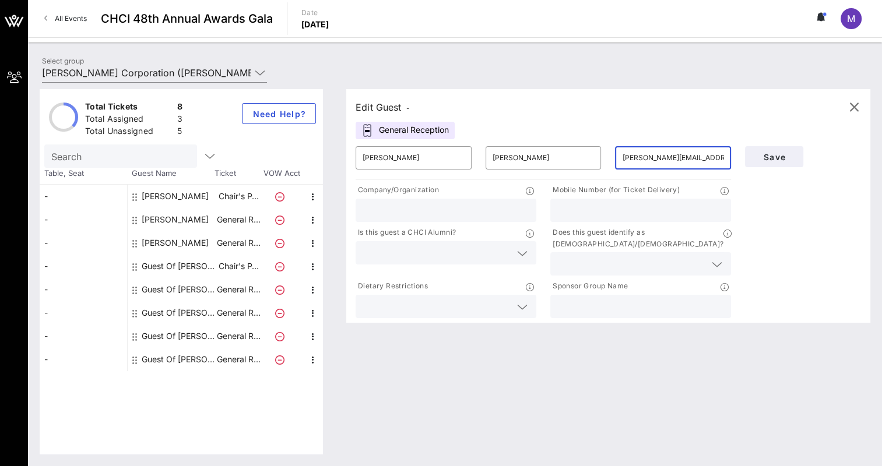
type input "[PERSON_NAME][EMAIL_ADDRESS][DOMAIN_NAME]"
click at [398, 216] on input "text" at bounding box center [446, 210] width 167 height 15
type input "Invariant"
click at [406, 254] on input "text" at bounding box center [437, 252] width 148 height 15
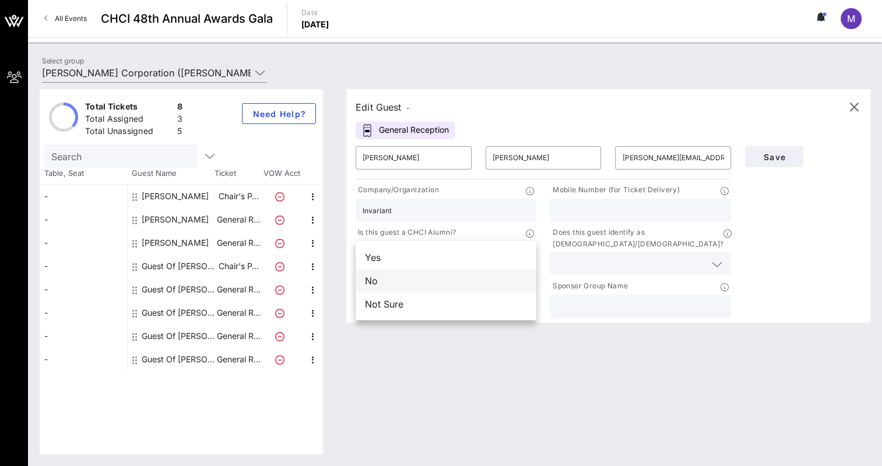
click at [389, 281] on div "No" at bounding box center [446, 280] width 181 height 23
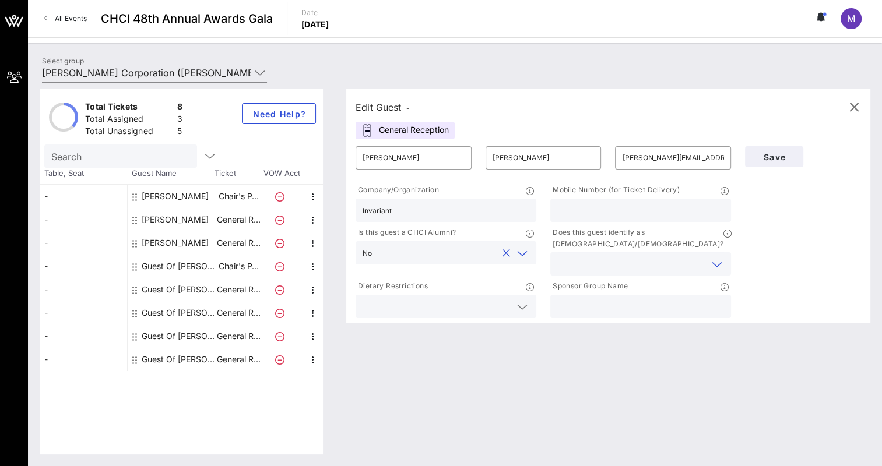
click at [572, 256] on input "text" at bounding box center [631, 263] width 148 height 15
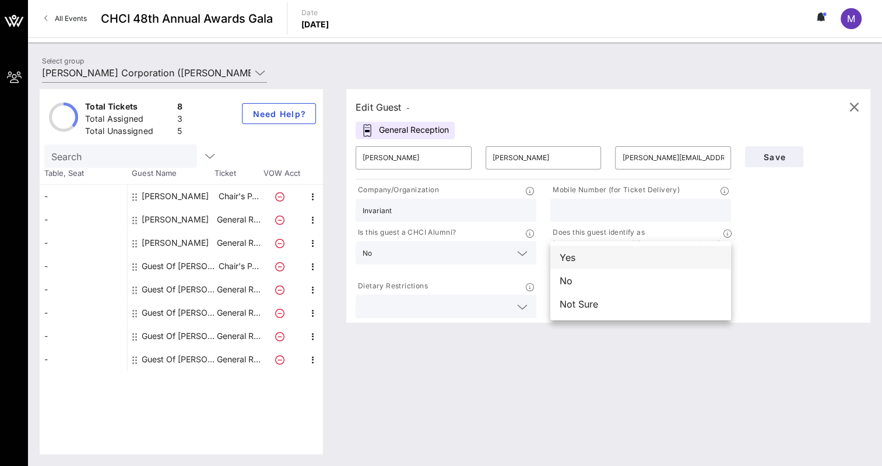
click at [570, 260] on div "Yes" at bounding box center [640, 257] width 181 height 23
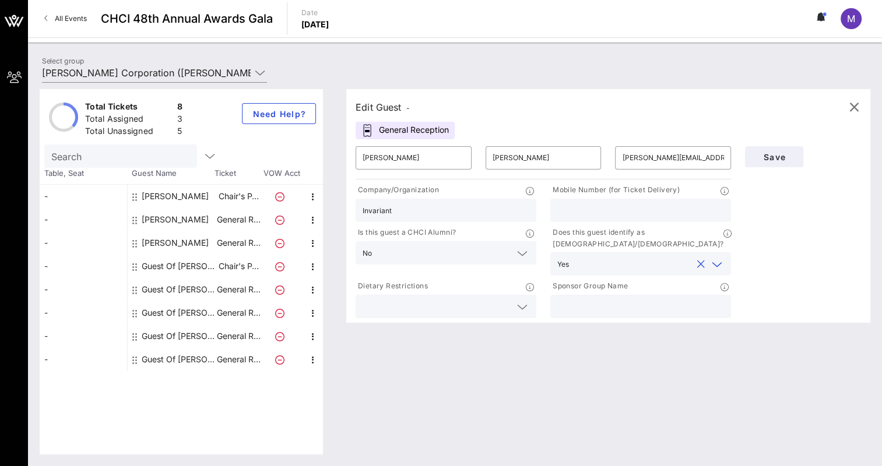
click at [562, 209] on input "text" at bounding box center [640, 210] width 167 height 15
paste input "[PHONE_NUMBER]"
type input "[PHONE_NUMBER]"
click at [768, 214] on div "Save" at bounding box center [803, 229] width 130 height 181
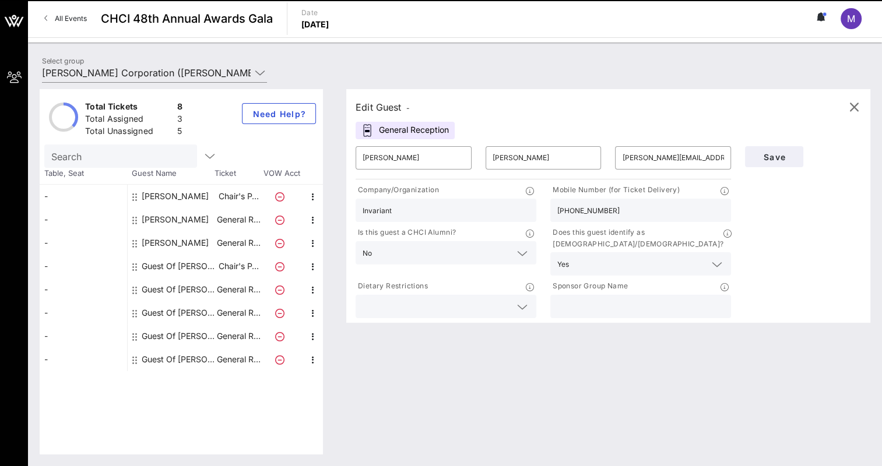
click at [588, 301] on input "text" at bounding box center [640, 306] width 167 height 15
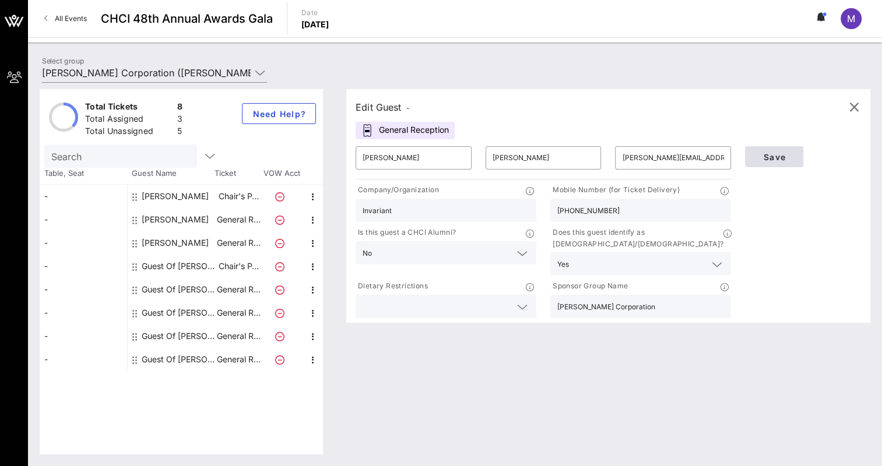
type input "[PERSON_NAME] Corporation"
click at [774, 160] on span "Save" at bounding box center [774, 157] width 40 height 10
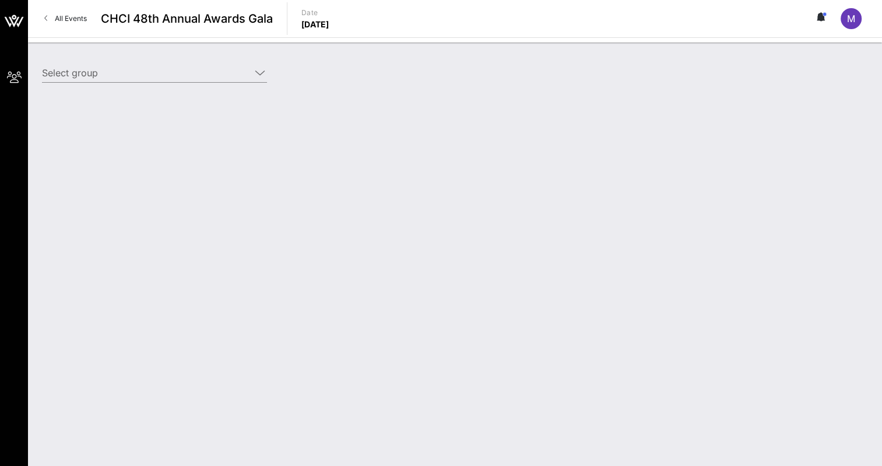
type input "[PERSON_NAME] Corporation ([PERSON_NAME] Corporation) [[PERSON_NAME], [PERSON_N…"
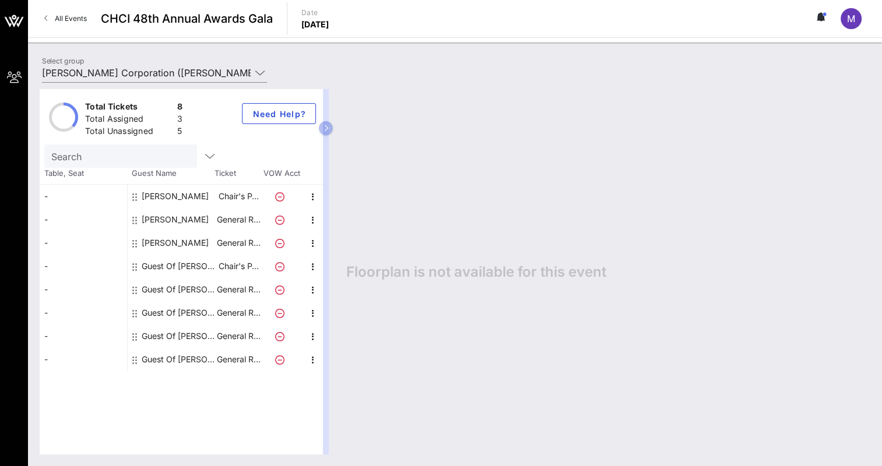
click at [164, 268] on div "Guest Of [PERSON_NAME] Corporation" at bounding box center [178, 266] width 73 height 23
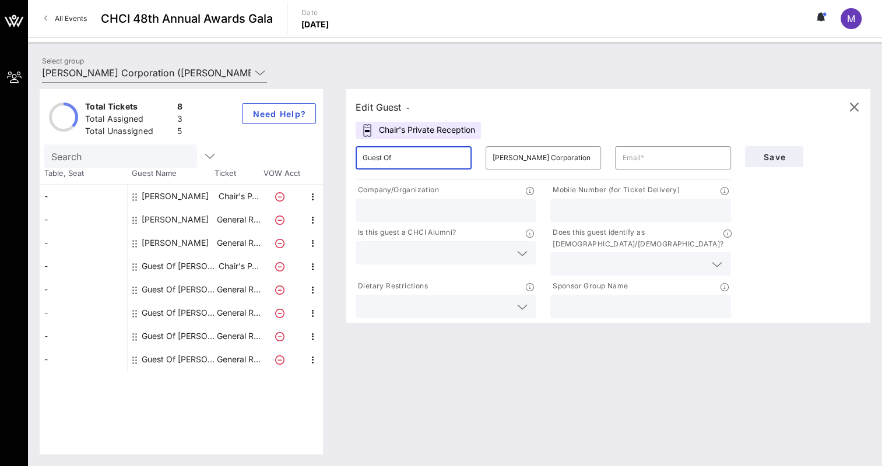
click at [420, 161] on input "Guest Of" at bounding box center [414, 158] width 102 height 19
type input "[PERSON_NAME]"
click at [523, 153] on input "[PERSON_NAME] Corporation" at bounding box center [544, 158] width 102 height 19
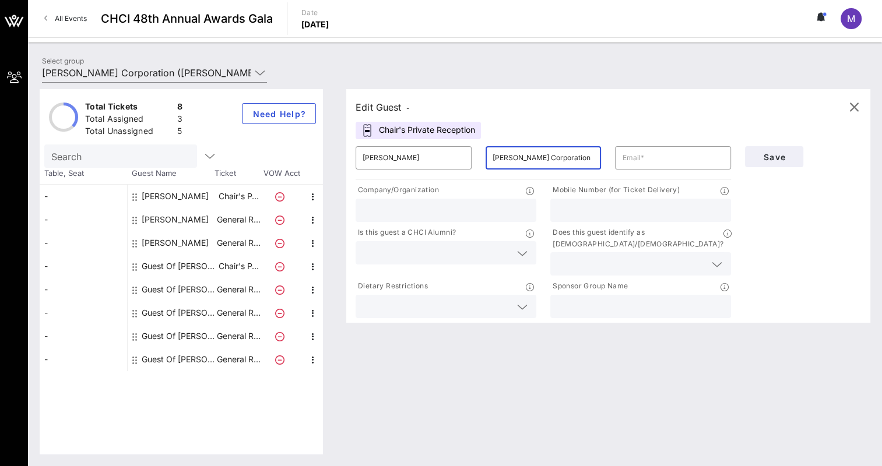
click at [523, 153] on input "[PERSON_NAME] Corporation" at bounding box center [544, 158] width 102 height 19
type input "La"
click at [635, 160] on input "text" at bounding box center [673, 158] width 102 height 19
type input "alisa.la@us.mcd.com"
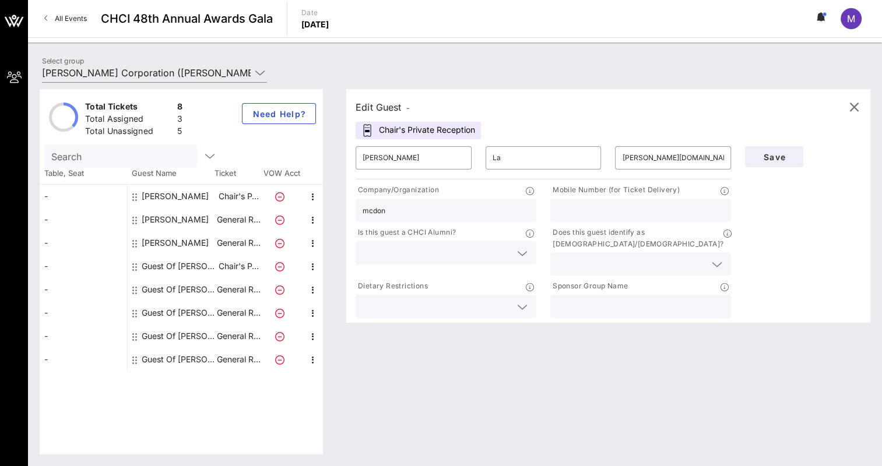
click at [497, 212] on input "mcdon" at bounding box center [446, 210] width 167 height 15
click at [497, 212] on input "McDonald's Cop" at bounding box center [446, 210] width 167 height 15
type input "[PERSON_NAME] Corporation"
type input "2409380292"
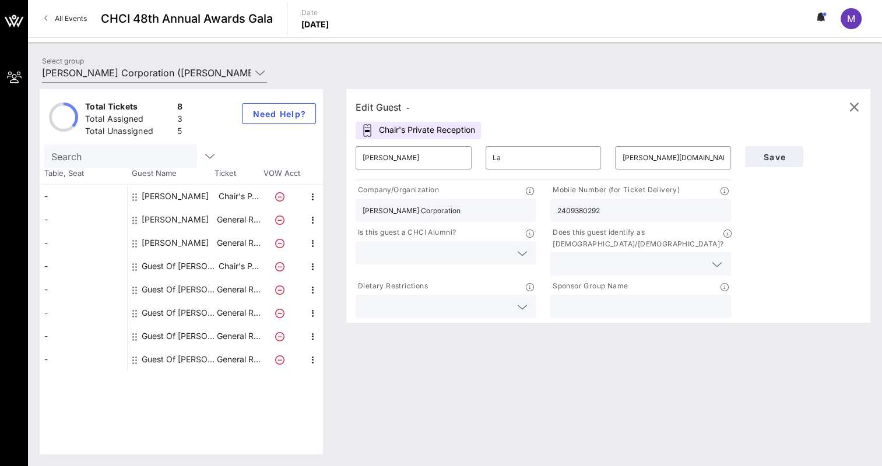
click at [582, 256] on input "text" at bounding box center [631, 263] width 148 height 15
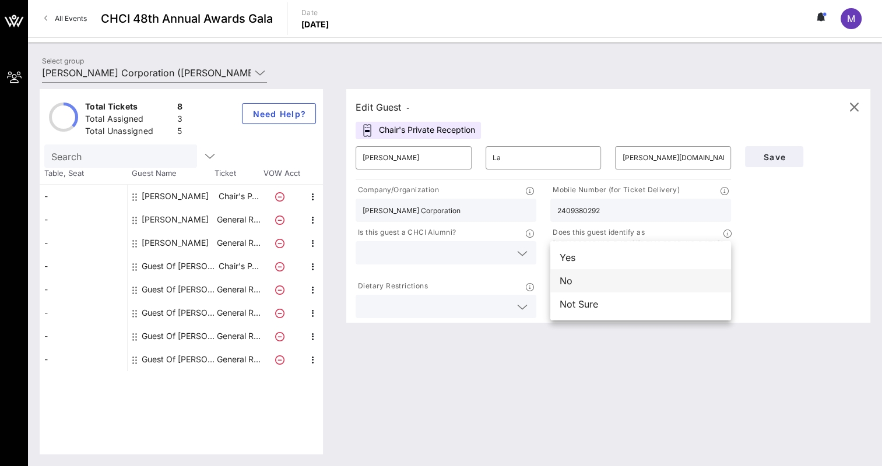
click at [572, 282] on div "No" at bounding box center [640, 280] width 181 height 23
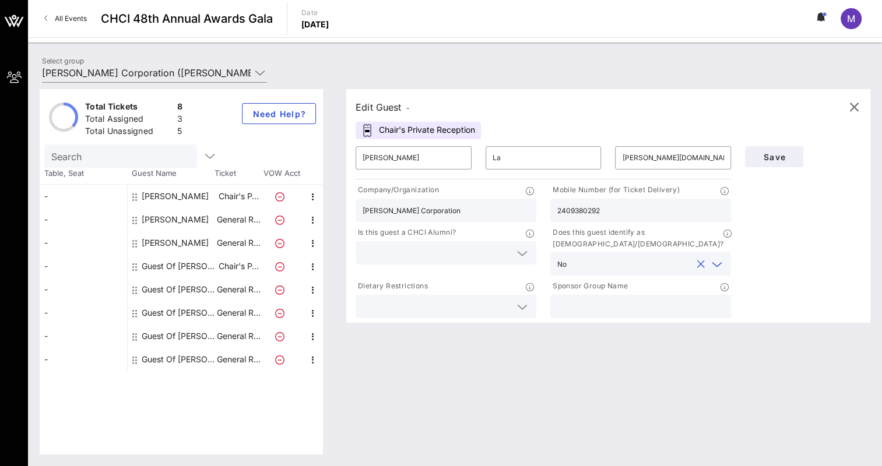
click at [505, 280] on div "Dietary Restrictions" at bounding box center [446, 287] width 181 height 15
click at [504, 263] on div at bounding box center [446, 252] width 167 height 23
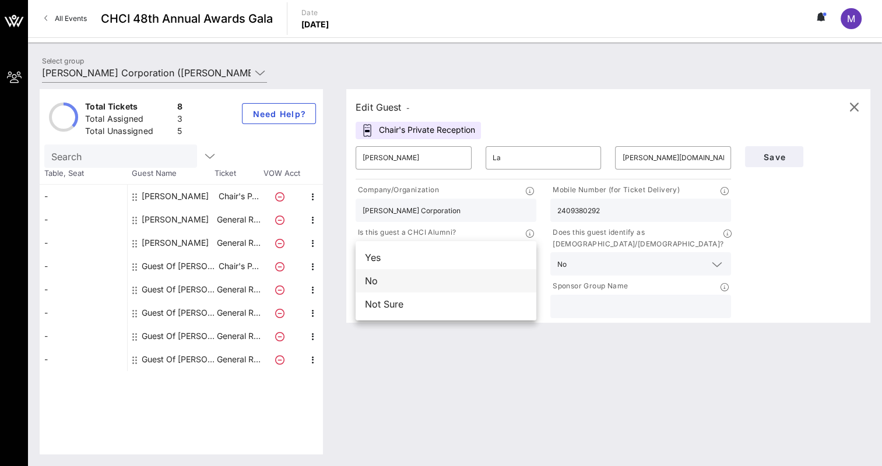
click at [472, 286] on div "No" at bounding box center [446, 280] width 181 height 23
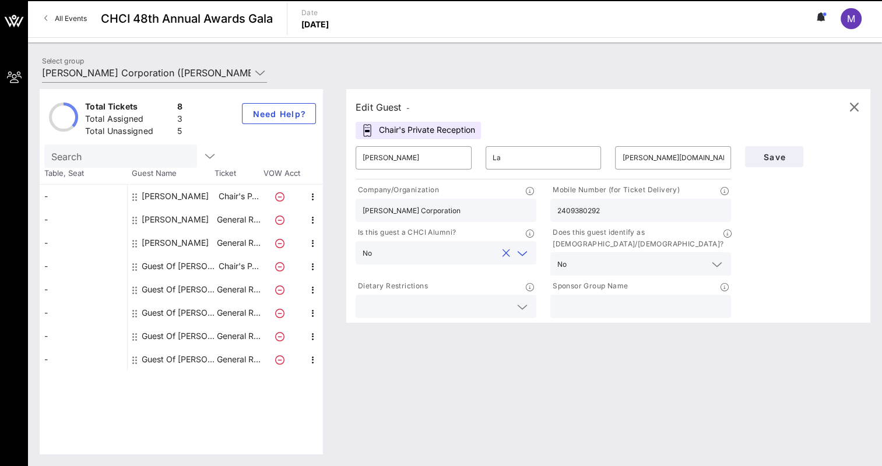
click at [593, 301] on input "text" at bounding box center [640, 306] width 167 height 15
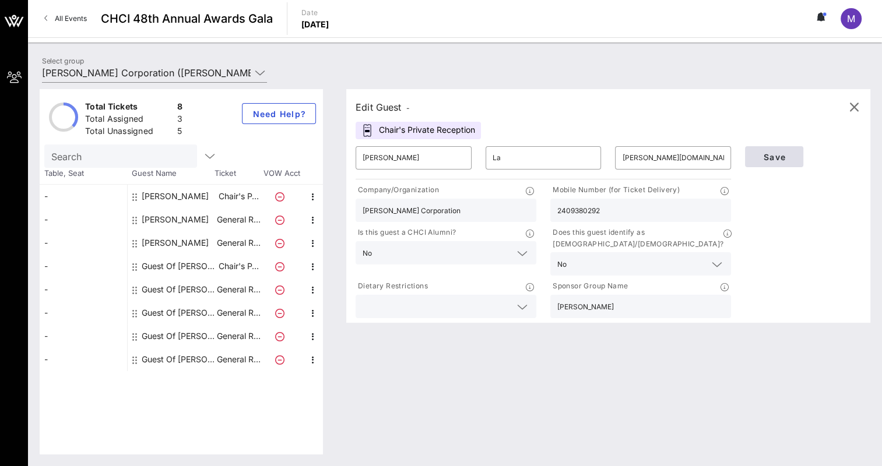
type input "[PERSON_NAME]"
click at [776, 156] on span "Save" at bounding box center [774, 157] width 40 height 10
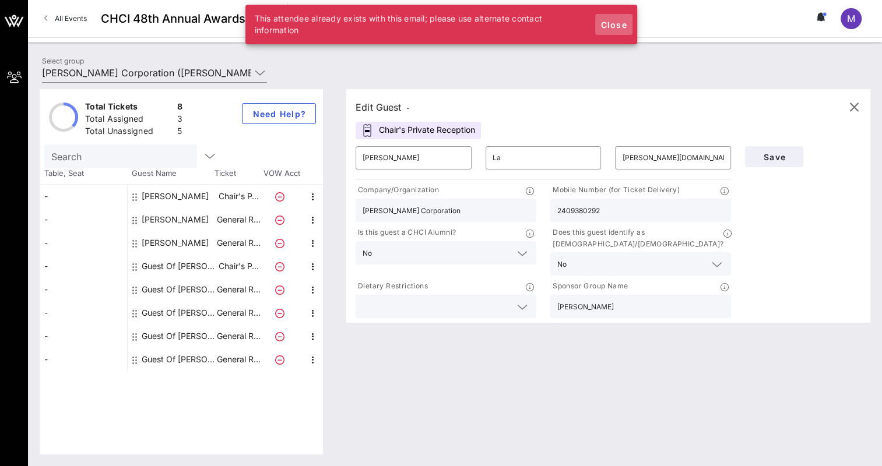
click at [617, 23] on span "Close" at bounding box center [614, 25] width 28 height 10
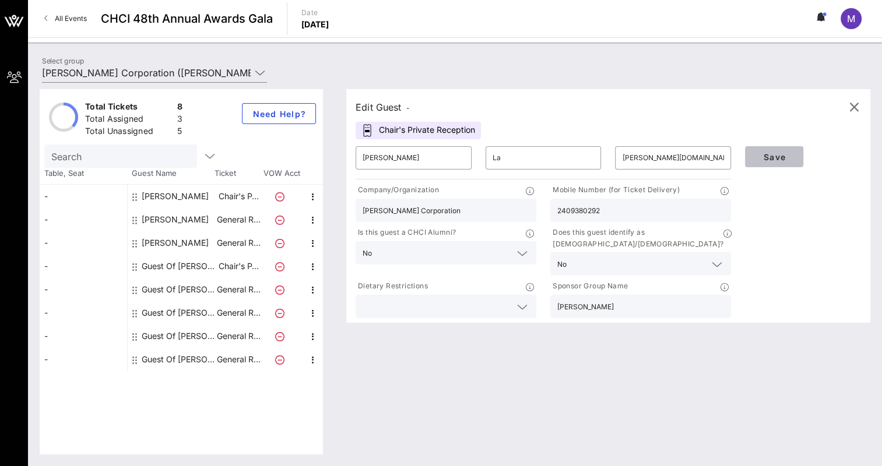
click at [771, 152] on span "Save" at bounding box center [774, 157] width 40 height 10
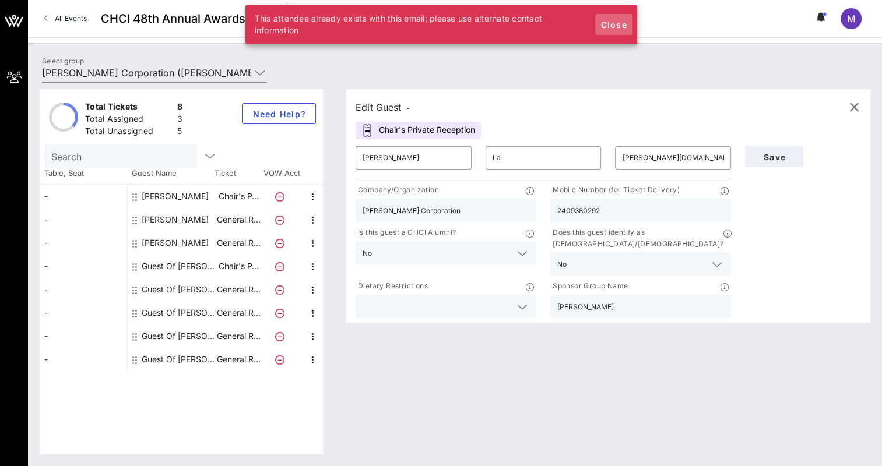
click at [618, 28] on span "Close" at bounding box center [614, 25] width 28 height 10
